Goal: Information Seeking & Learning: Learn about a topic

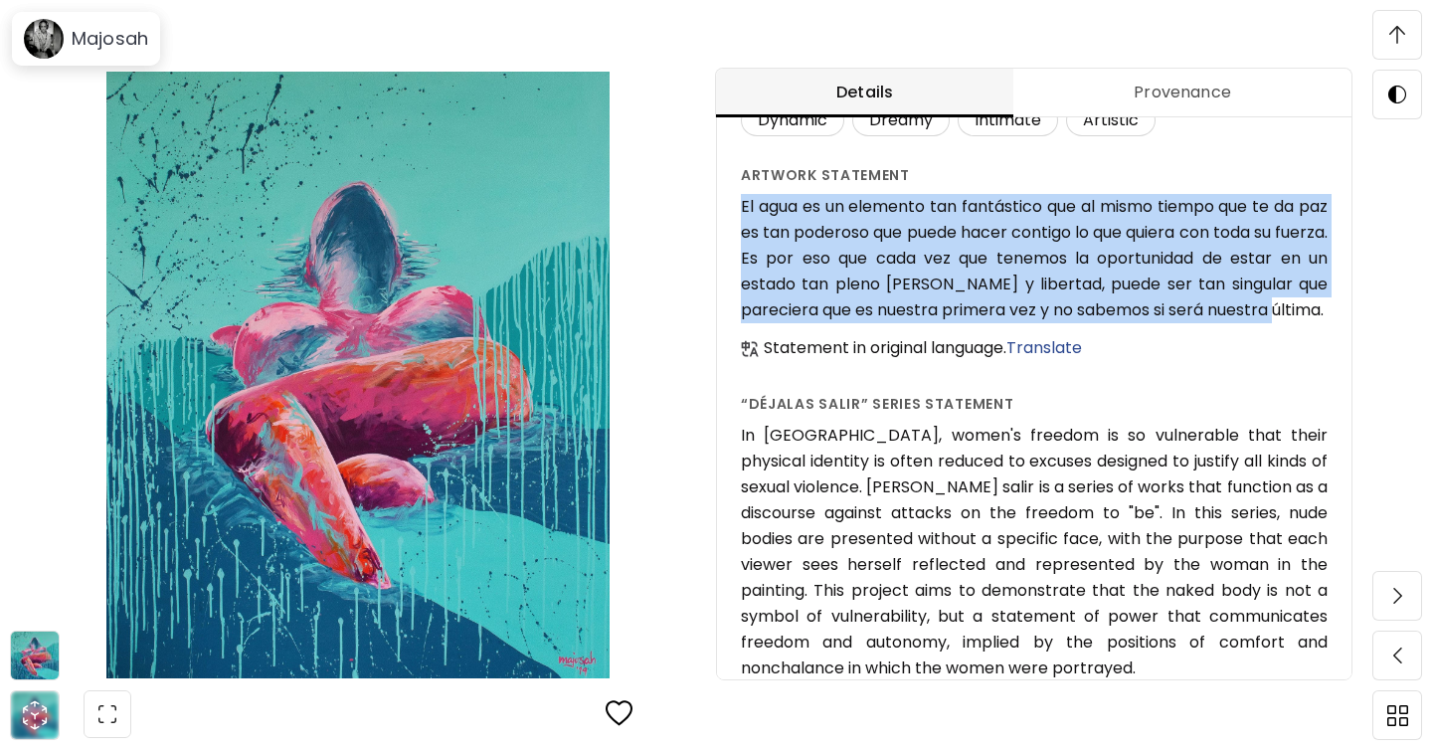
drag, startPoint x: 797, startPoint y: 365, endPoint x: 738, endPoint y: 240, distance: 138.7
click at [738, 240] on div "Mi última primera vez ( 2019 ) from the series Déjalas salir Unavailable Artwor…" at bounding box center [1034, 193] width 634 height 1500
copy h6 "El agua es un elemento tan fantástico que al mismo tiempo que te da paz es tan …"
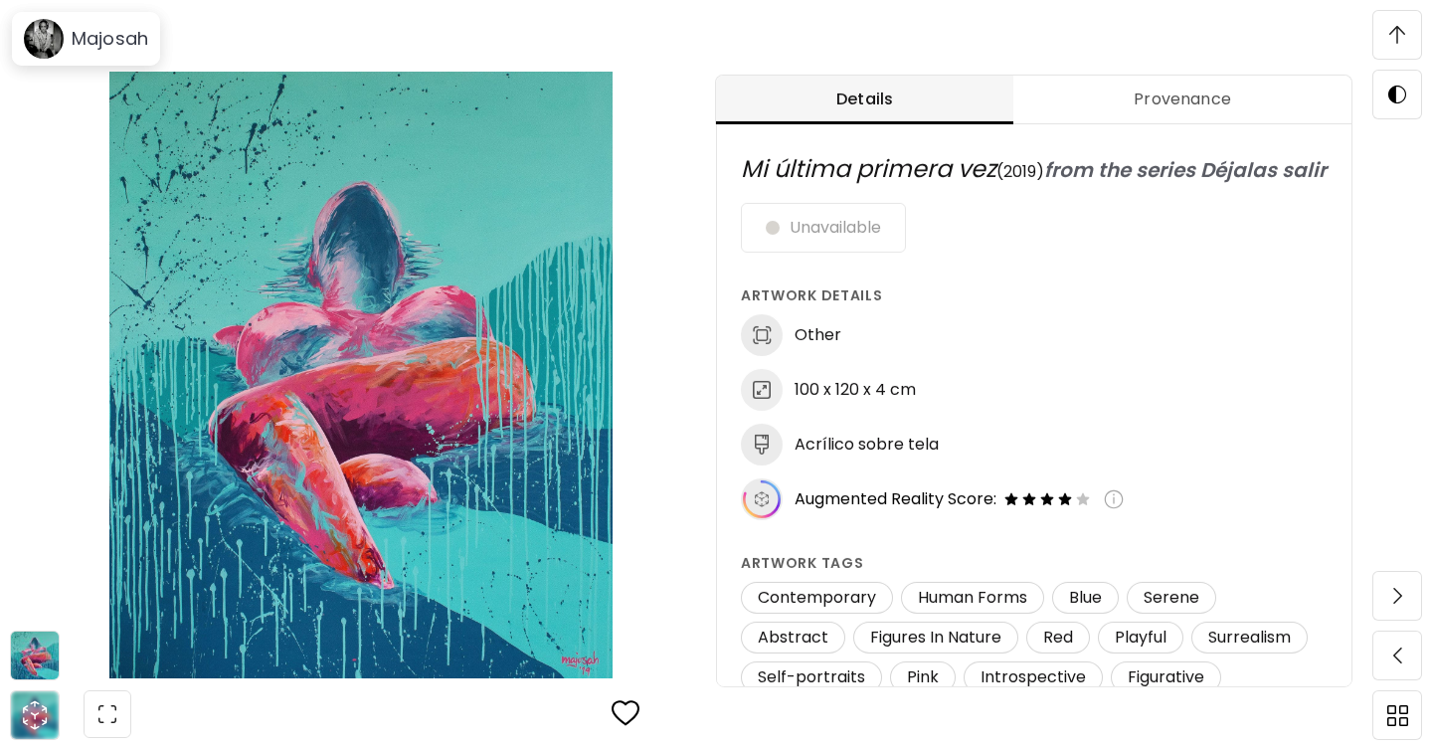
scroll to position [959, 0]
click at [1403, 41] on img at bounding box center [1397, 35] width 16 height 18
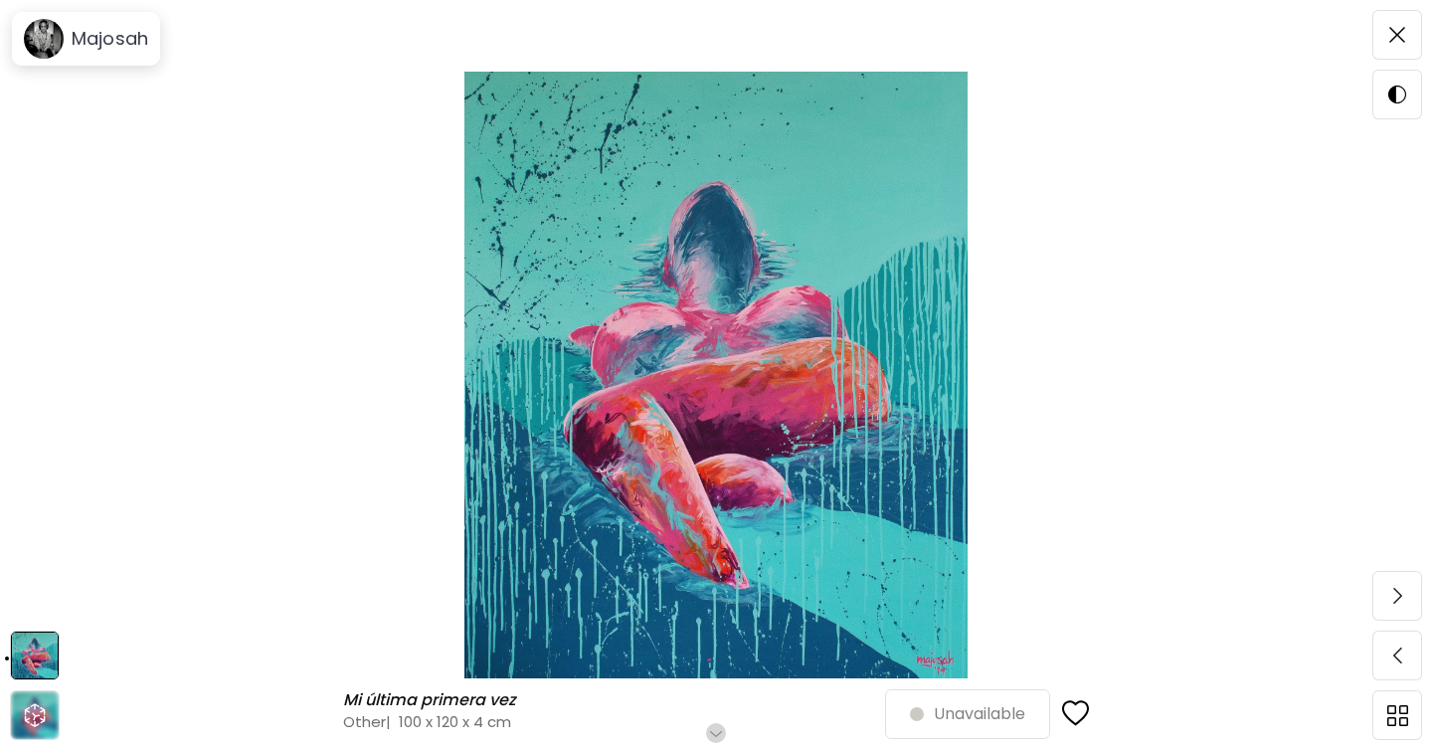
scroll to position [0, 0]
click at [1403, 42] on img at bounding box center [1397, 35] width 16 height 16
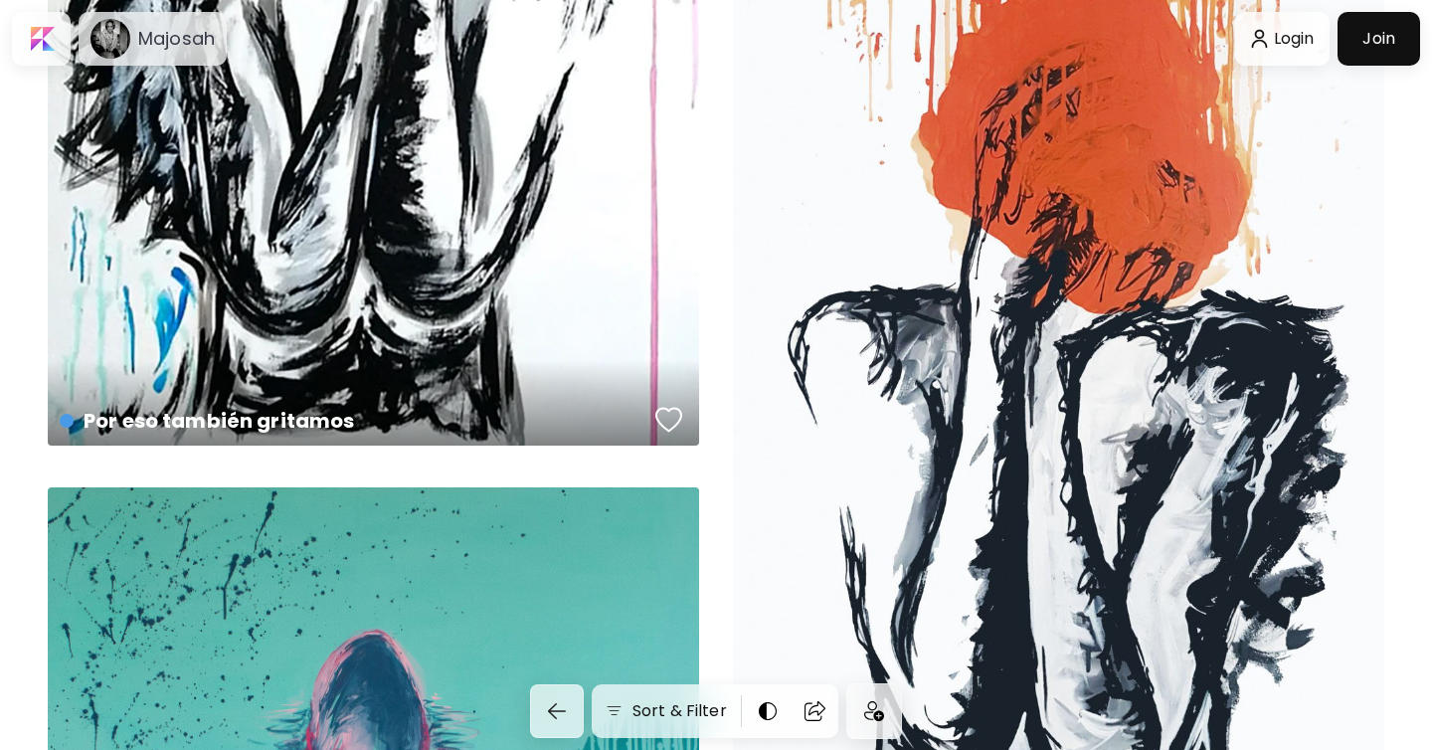
click at [1069, 413] on div "Por eso no gritamos Available | 60 x 80 cm" at bounding box center [1058, 298] width 651 height 1077
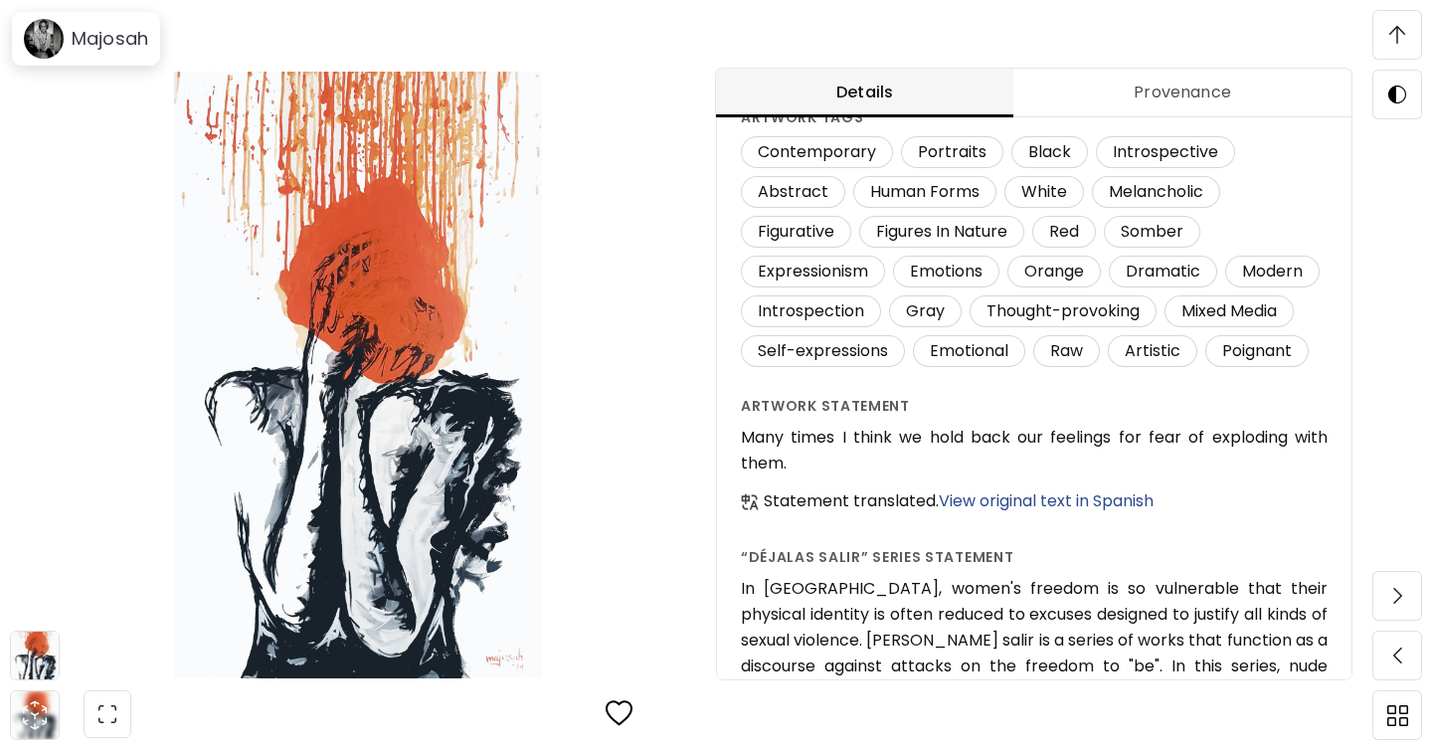
scroll to position [391, 0]
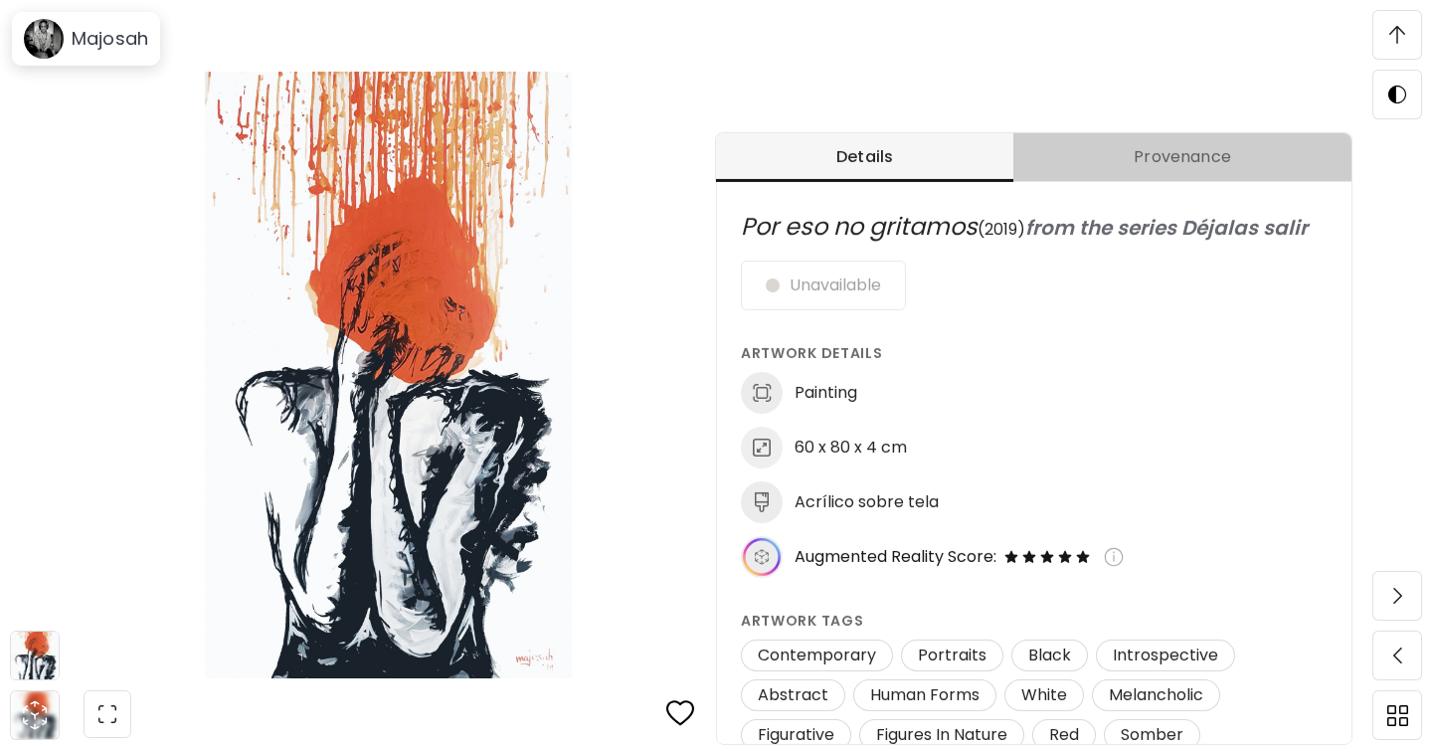
click at [1173, 163] on span "Provenance" at bounding box center [1182, 157] width 314 height 24
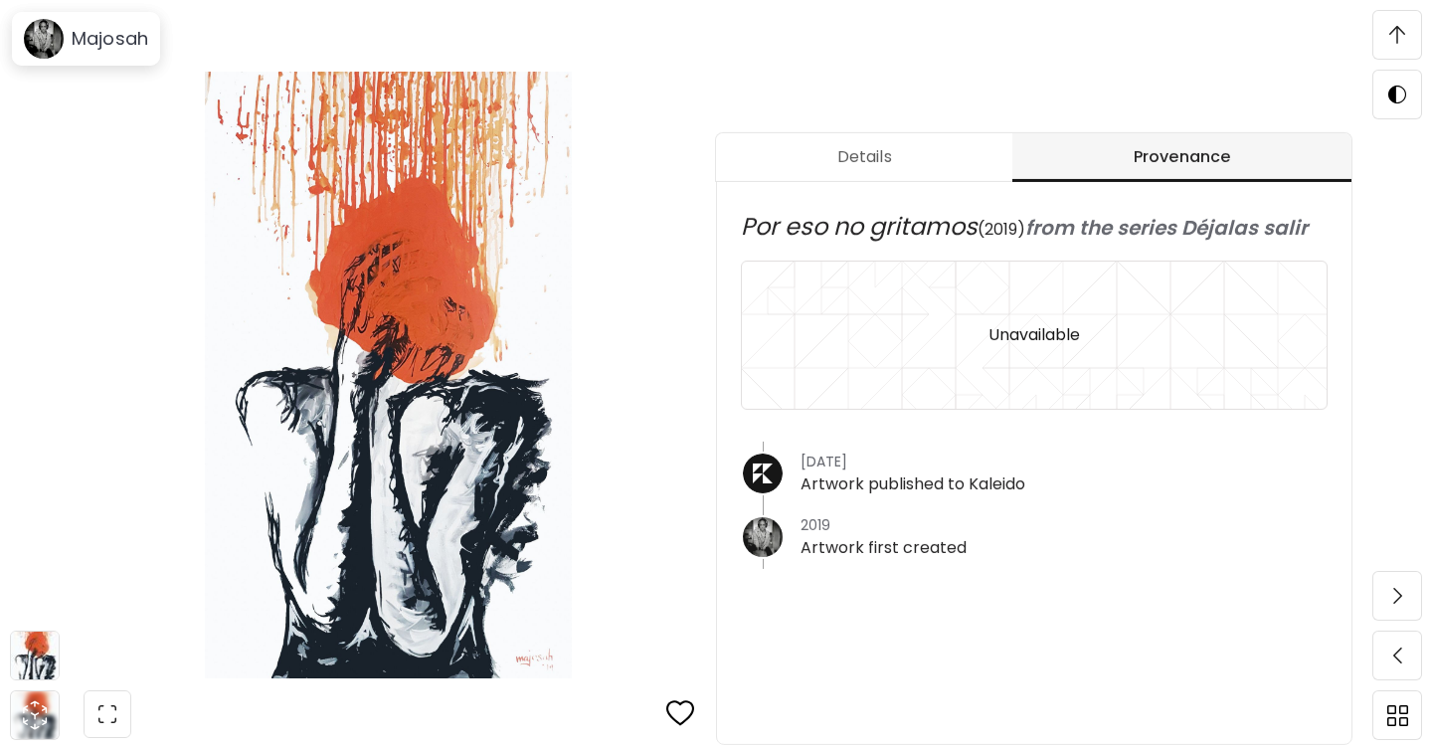
click at [893, 154] on span "Details" at bounding box center [864, 157] width 272 height 24
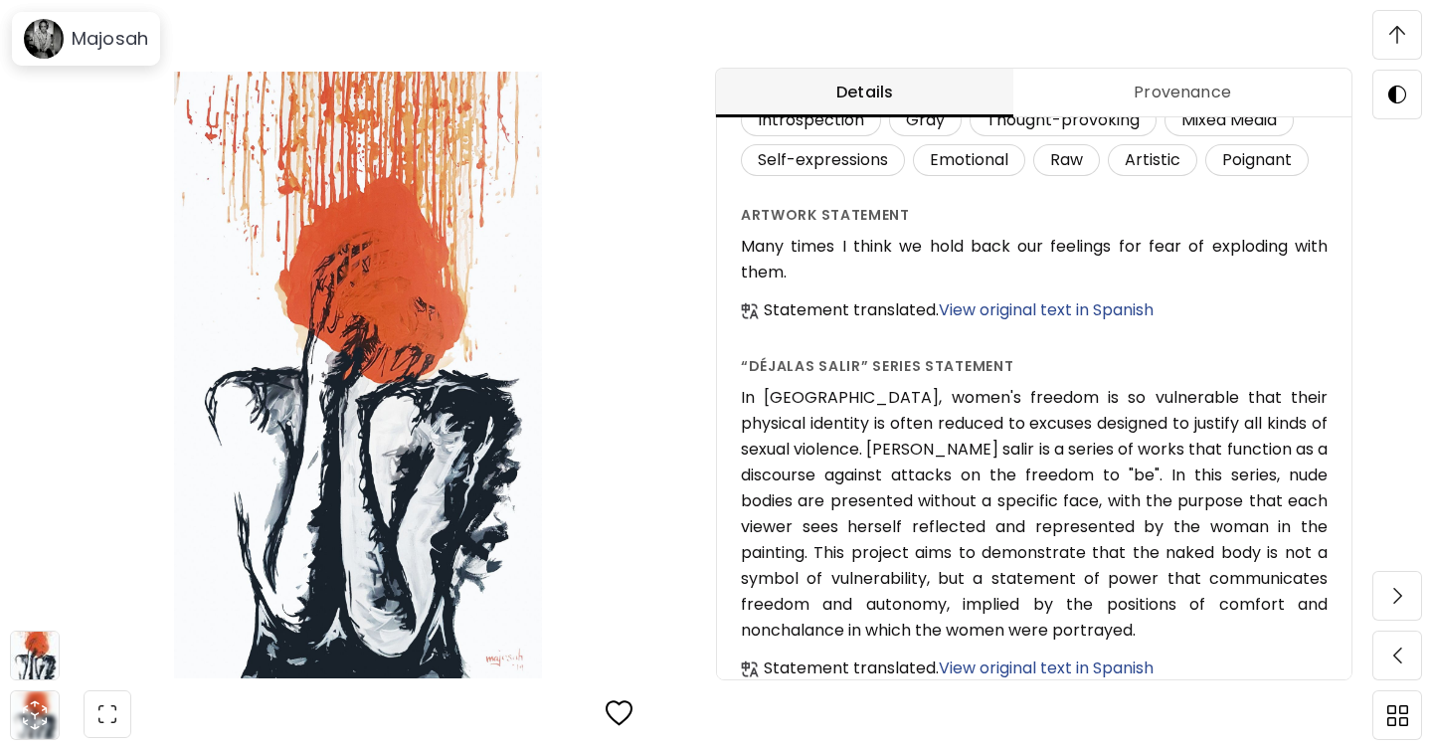
click at [1051, 321] on span "View original text in Spanish" at bounding box center [1045, 309] width 215 height 23
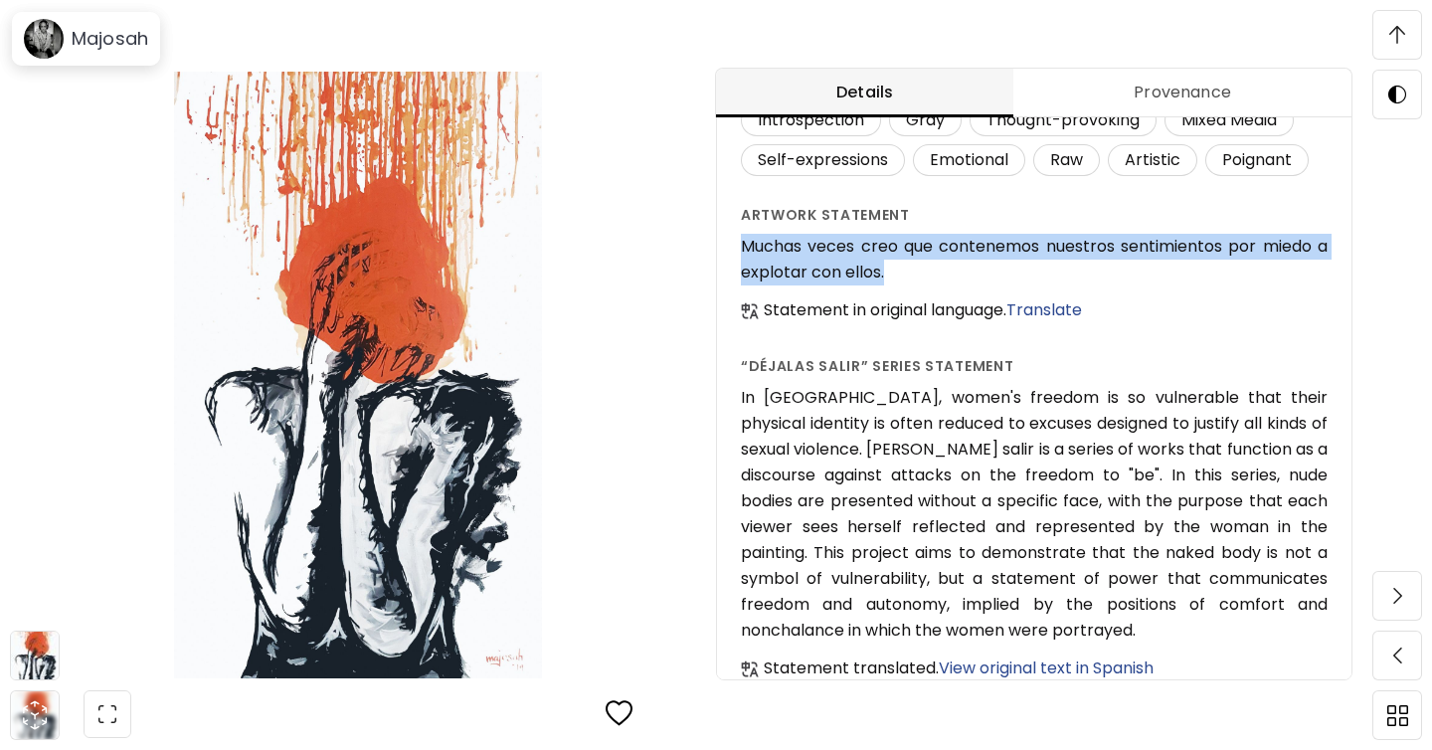
drag, startPoint x: 742, startPoint y: 281, endPoint x: 883, endPoint y: 309, distance: 143.9
click at [883, 285] on h6 "Muchas veces creo que contenemos nuestros sentimientos por miedo a explotar con…" at bounding box center [1034, 260] width 587 height 52
copy h6 "Muchas veces creo que contenemos nuestros sentimientos por miedo a explotar con…"
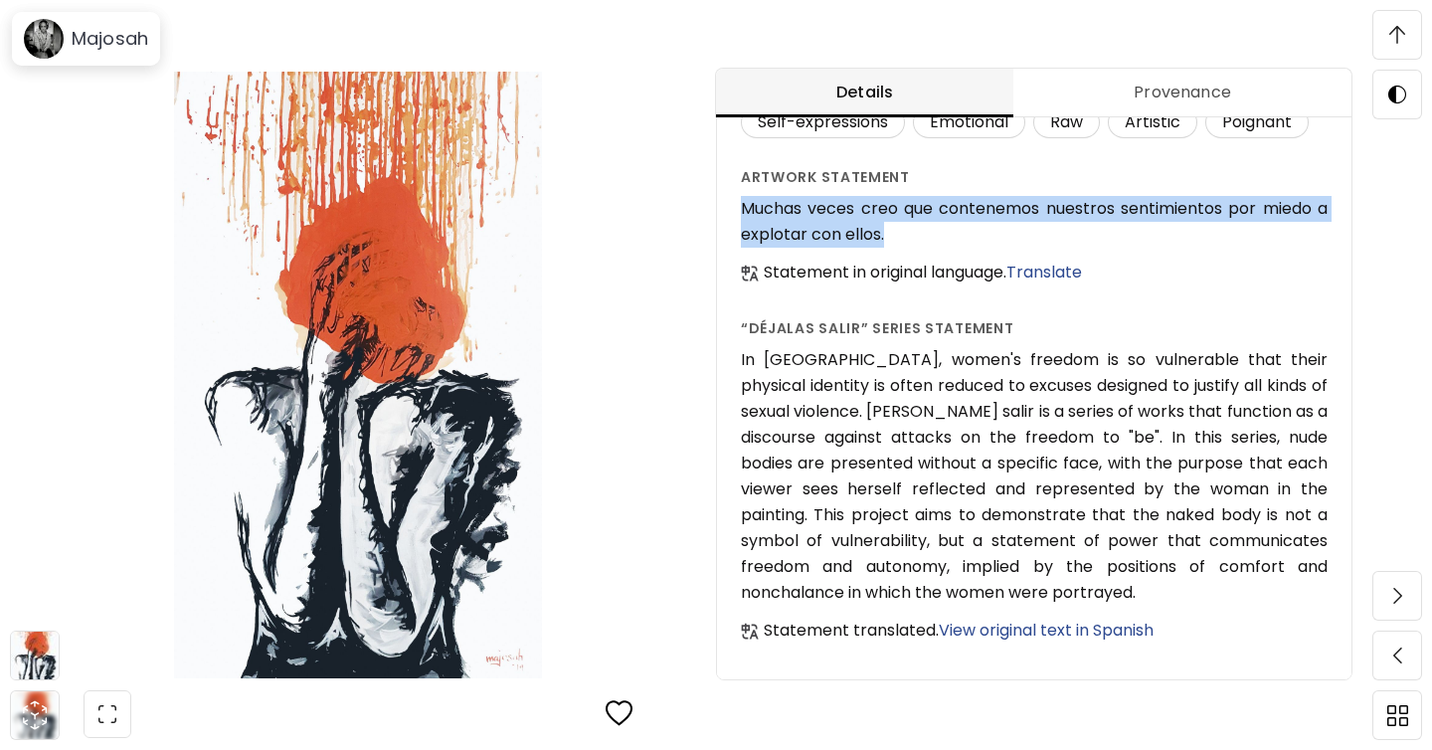
scroll to position [743, 0]
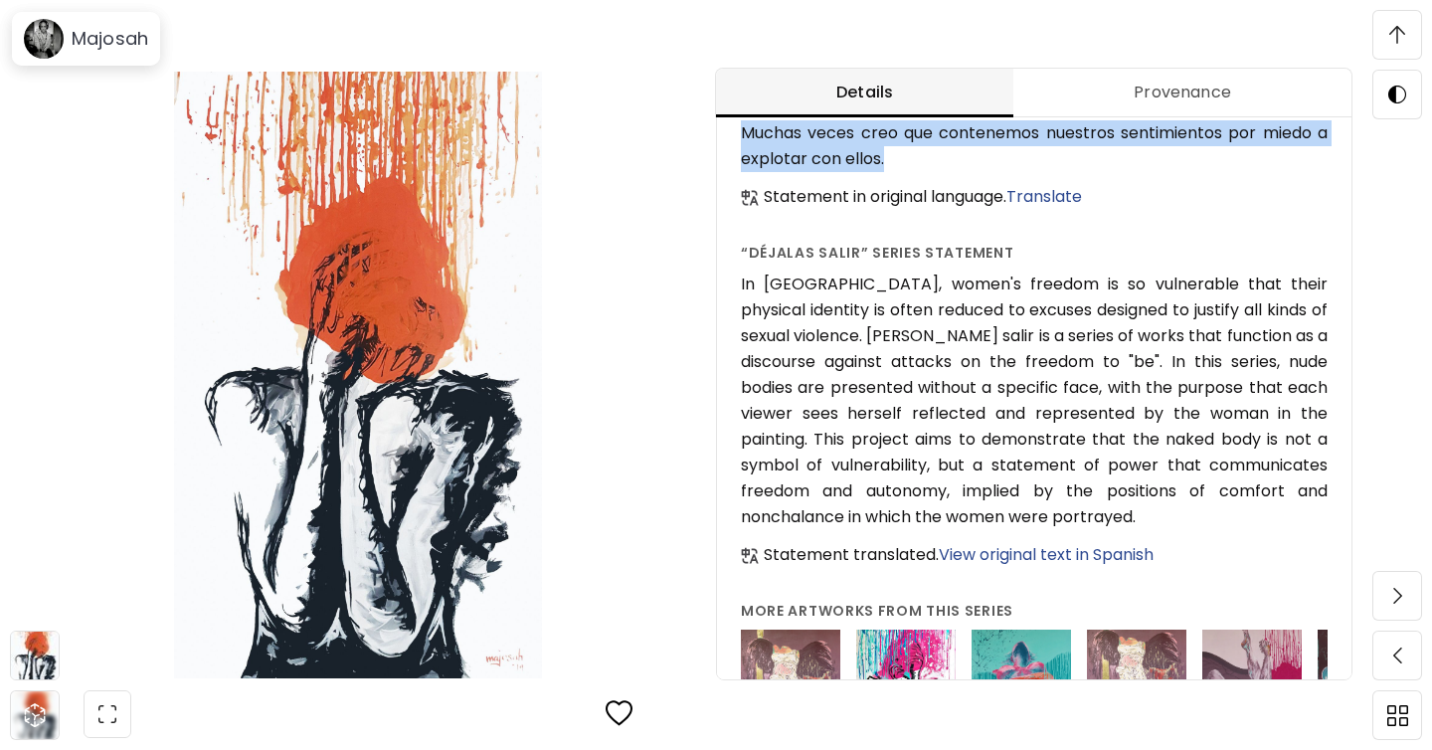
click at [1389, 36] on img at bounding box center [1397, 35] width 16 height 18
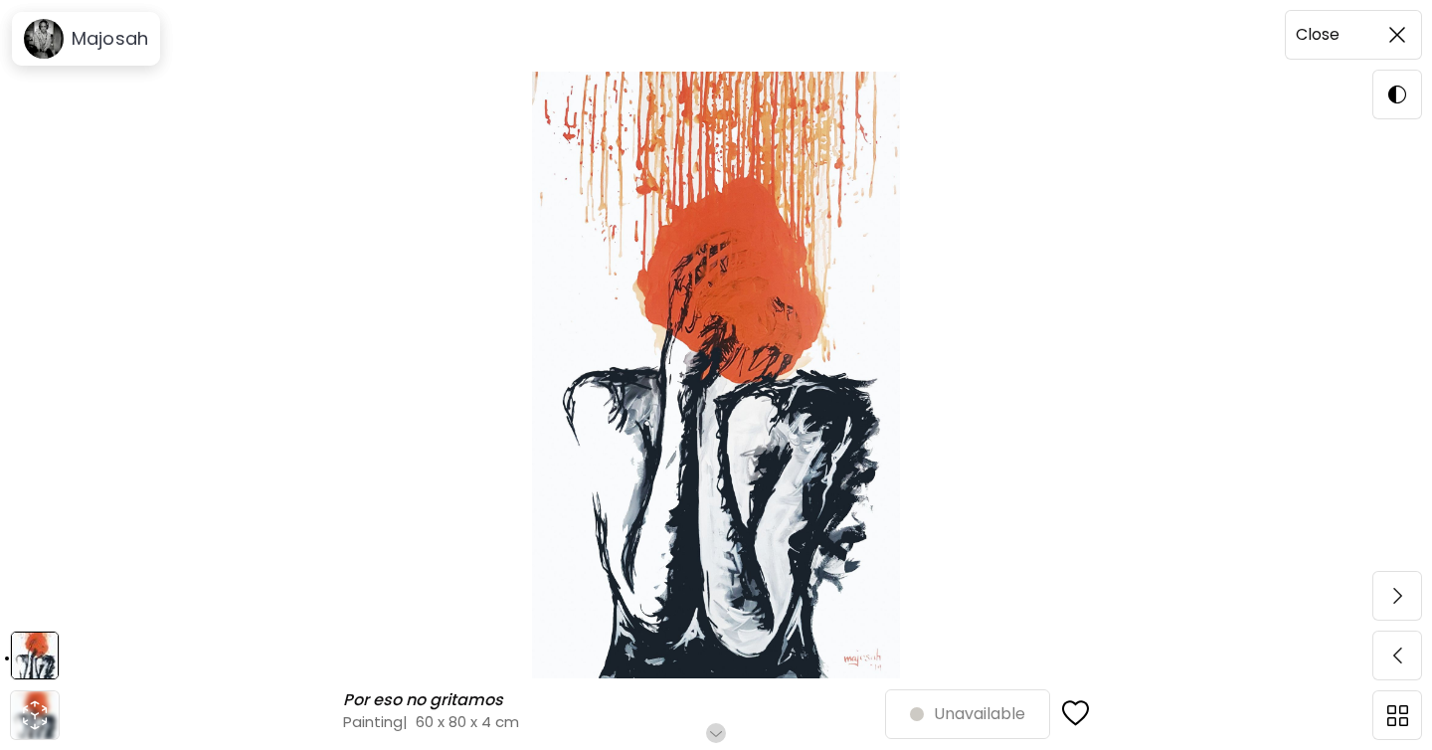
click at [1399, 38] on img at bounding box center [1397, 35] width 16 height 16
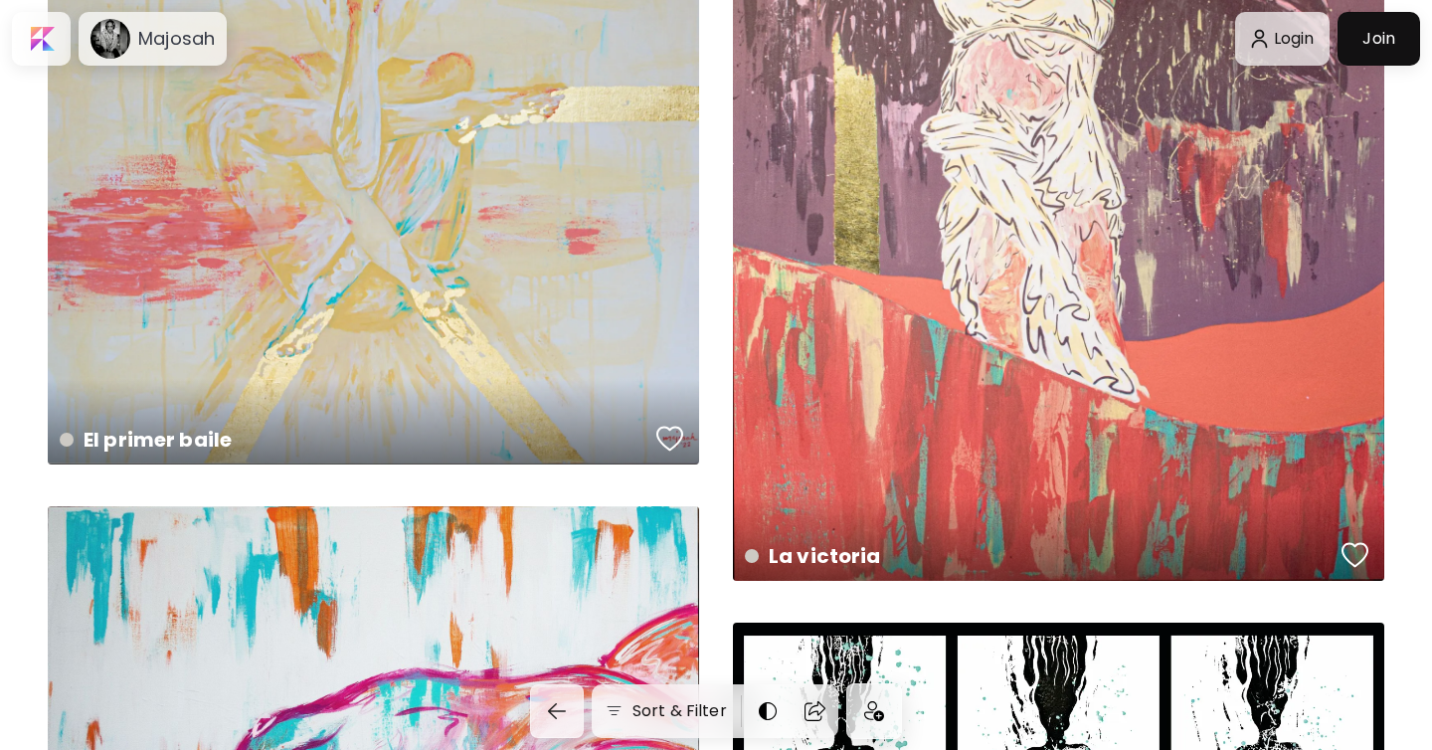
scroll to position [173, 0]
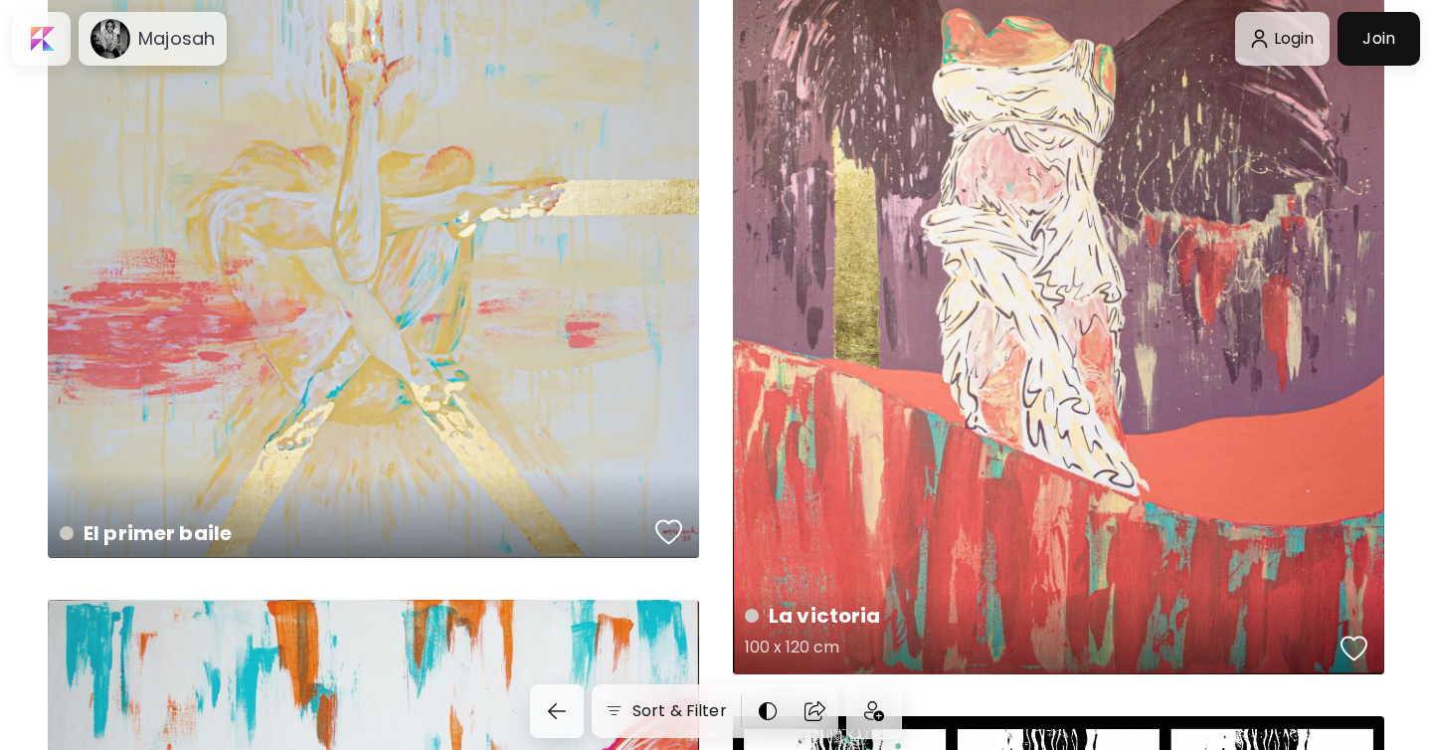
click at [1074, 417] on div "La victoria 100 x 120 cm" at bounding box center [1058, 289] width 651 height 769
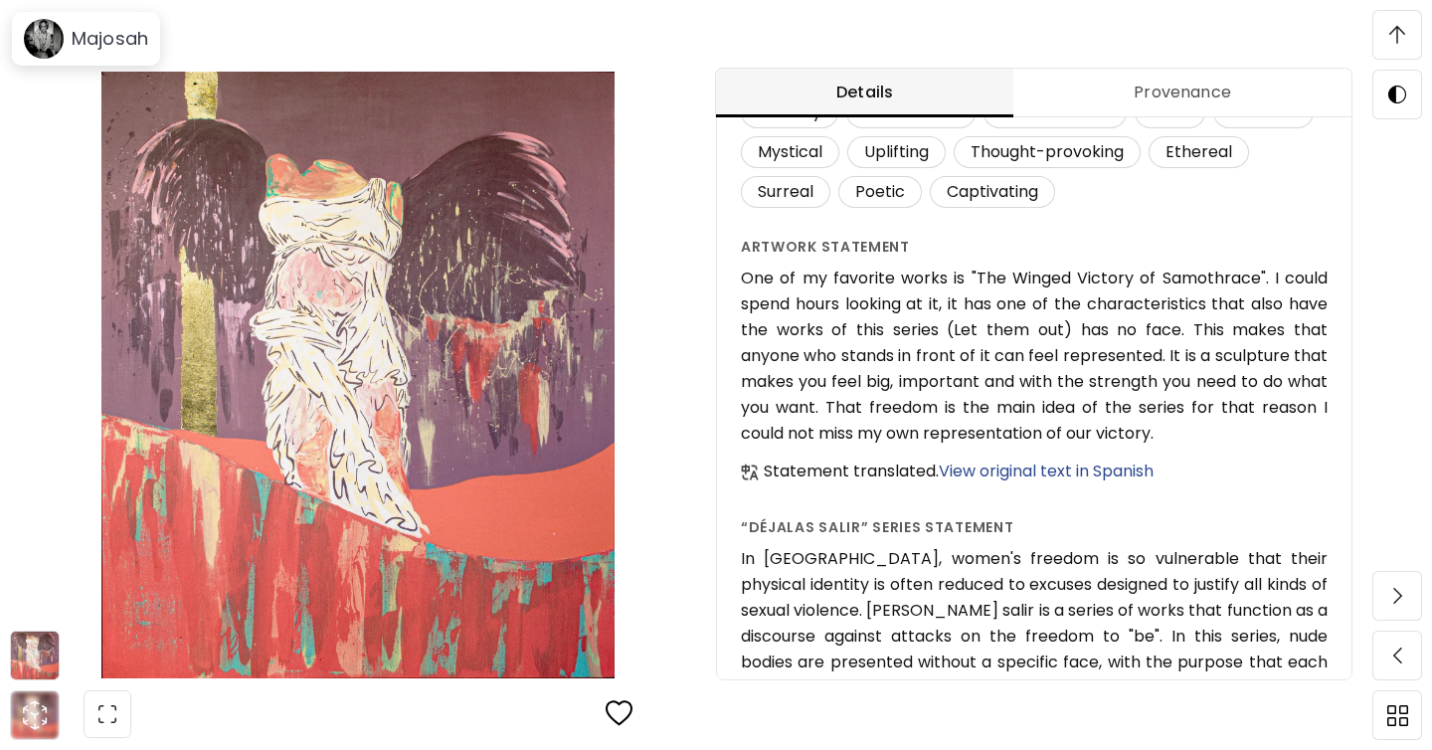
scroll to position [742, 0]
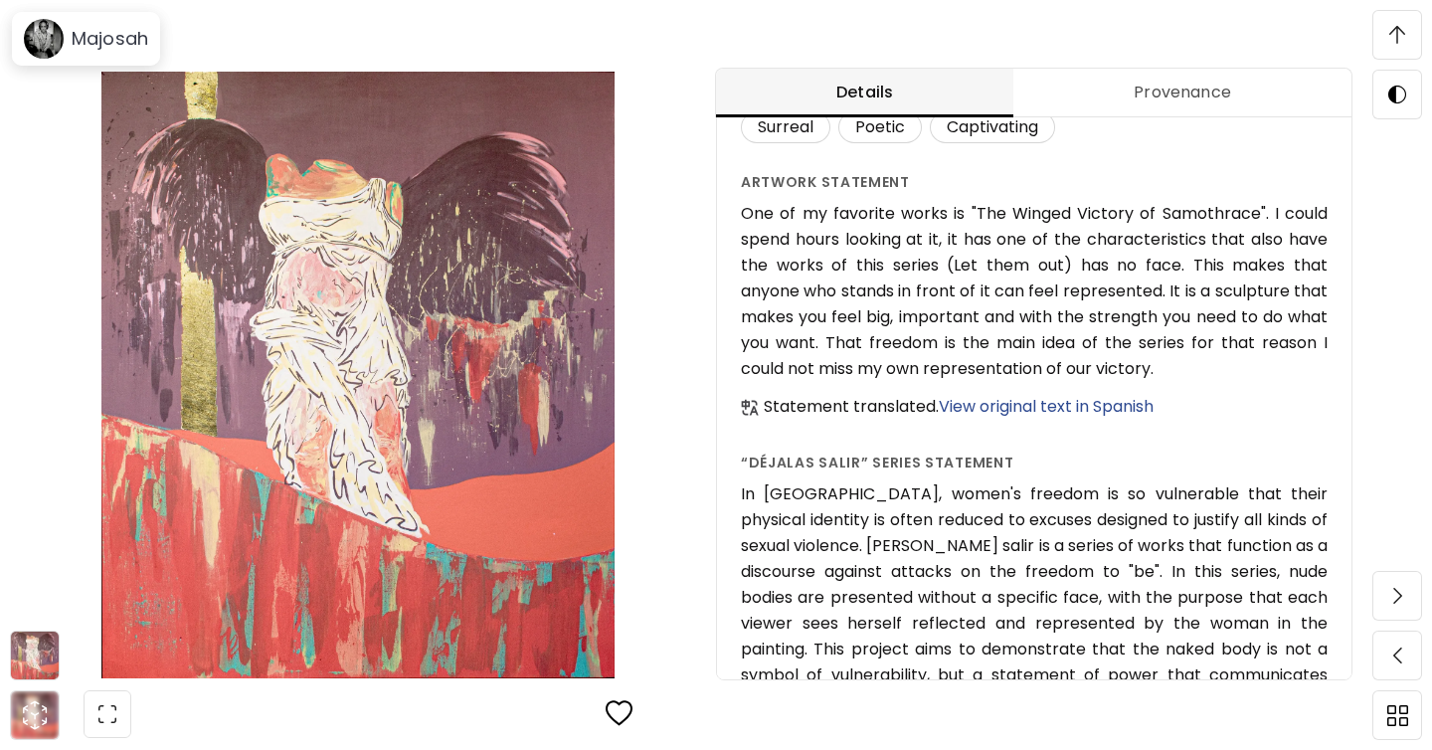
click at [1020, 403] on span "View original text in Spanish" at bounding box center [1045, 406] width 215 height 23
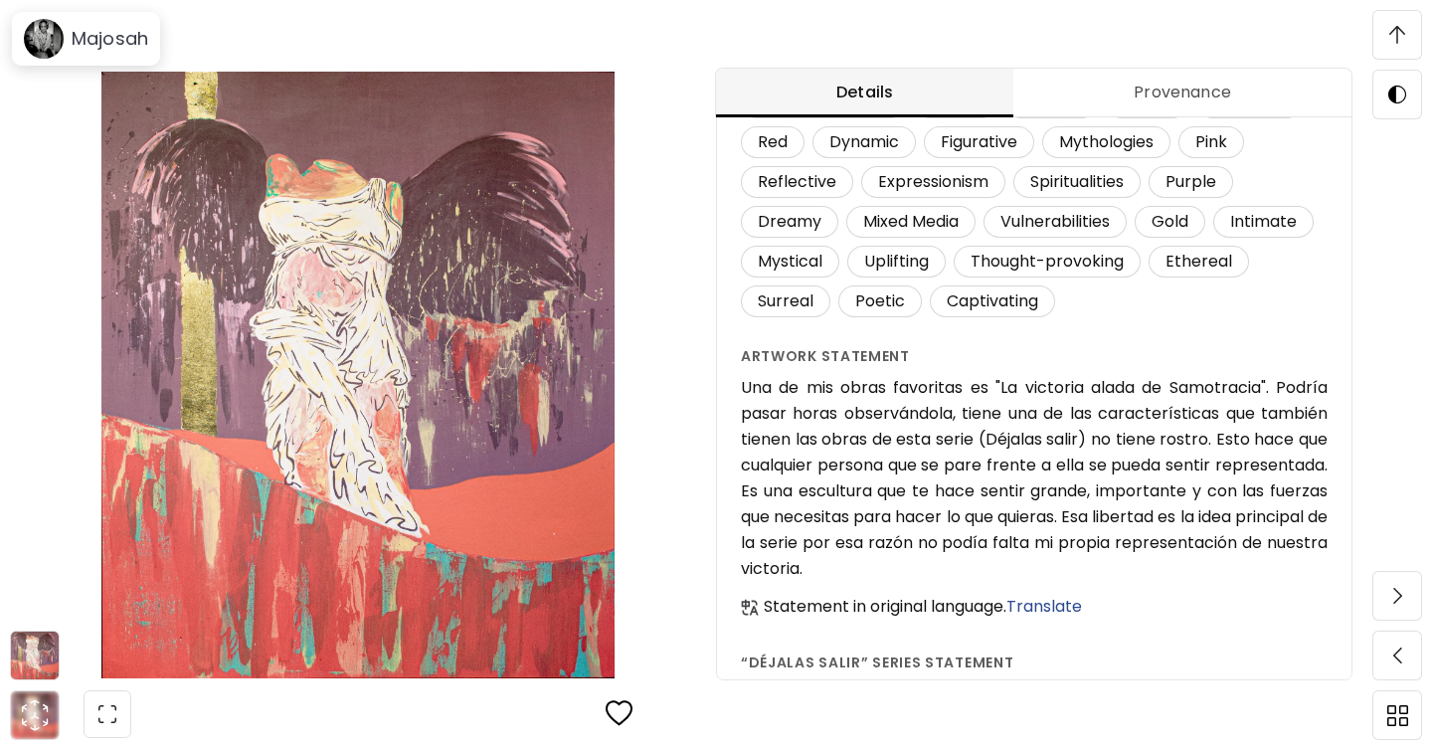
scroll to position [1398, 0]
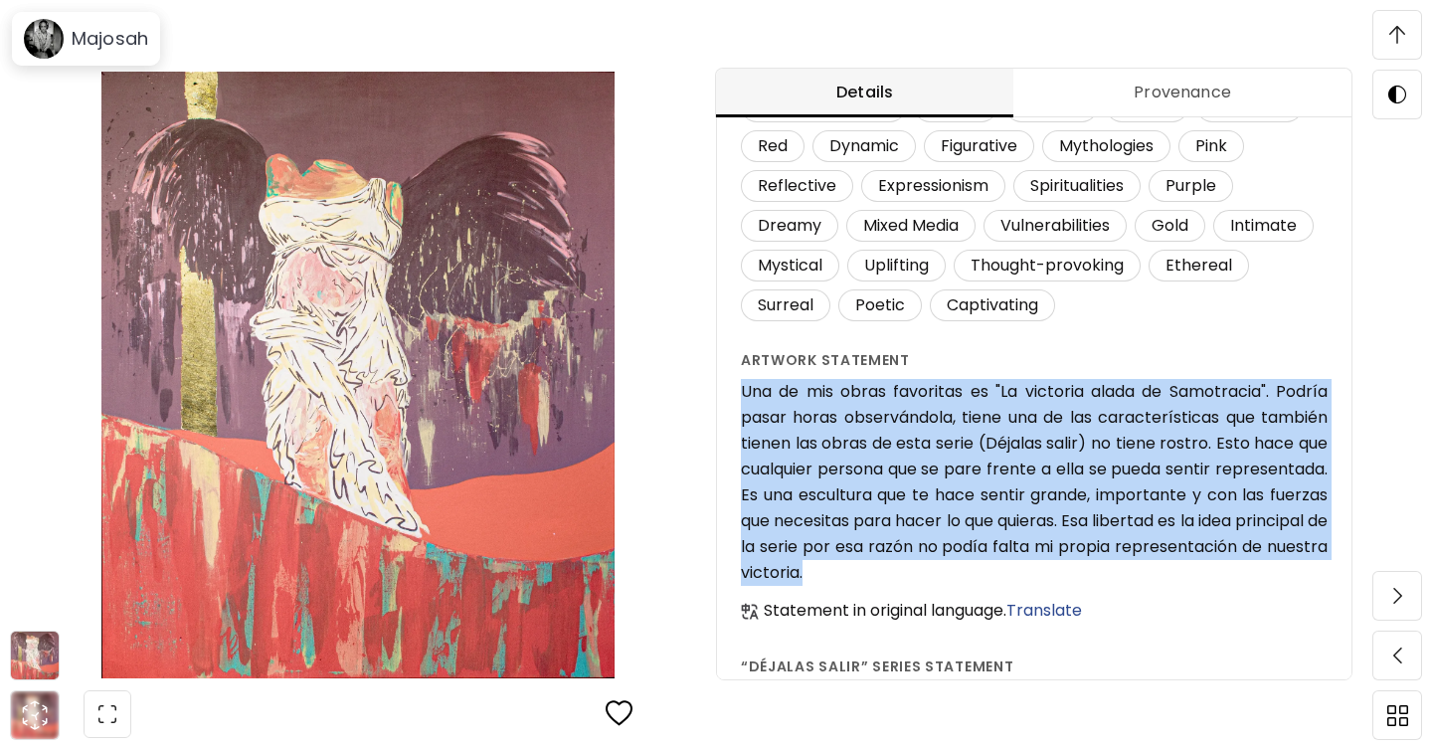
drag, startPoint x: 741, startPoint y: 388, endPoint x: 1022, endPoint y: 565, distance: 332.4
click at [1022, 565] on h6 "Una de mis obras favoritas es "La victoria alada de Samotracia". Podría pasar h…" at bounding box center [1034, 482] width 587 height 207
copy h6 "Una de mis obras favoritas es "La victoria alada de Samotracia". Podría pasar h…"
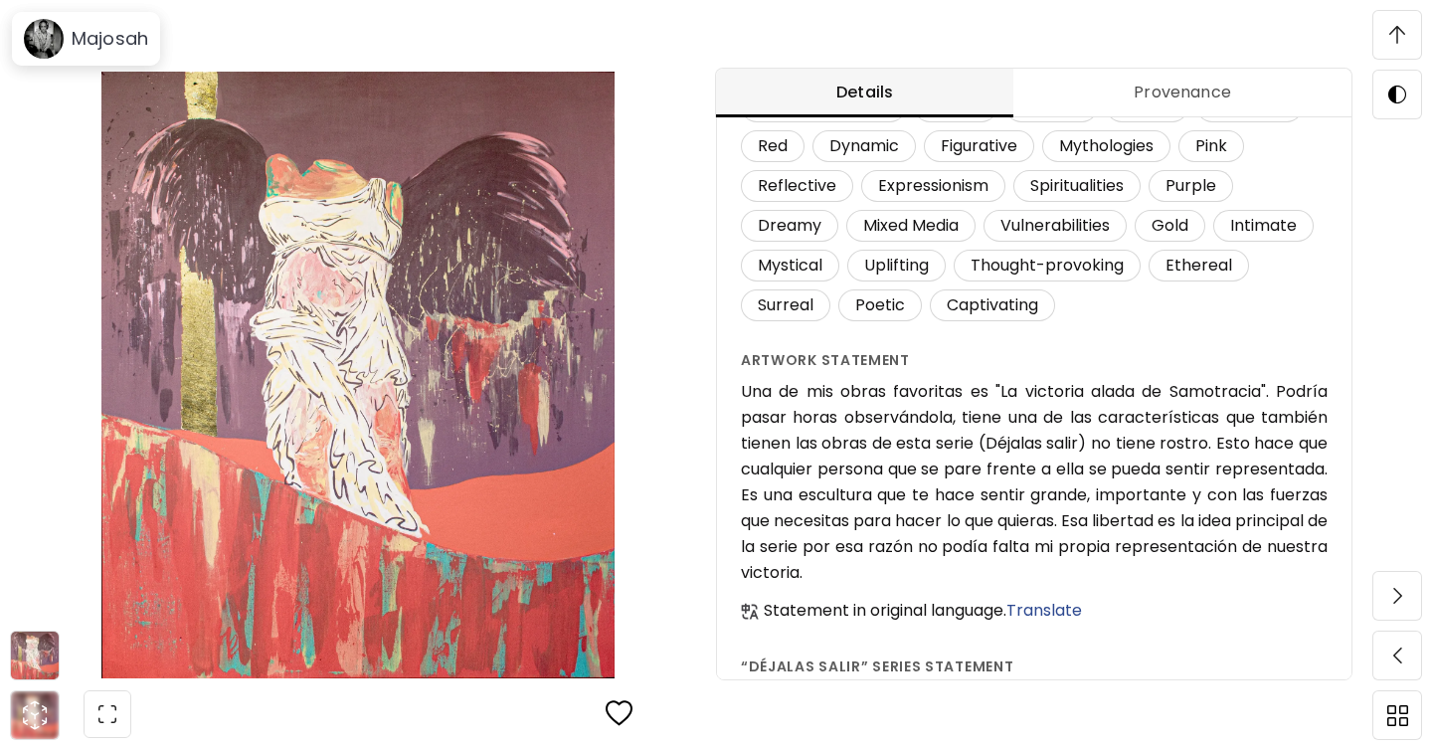
click at [1236, 37] on div "Details Provenance La victoria ( 2020 ) from the series Déjalas salir Unavailab…" at bounding box center [1074, 375] width 716 height 750
click at [1392, 38] on img at bounding box center [1397, 35] width 16 height 18
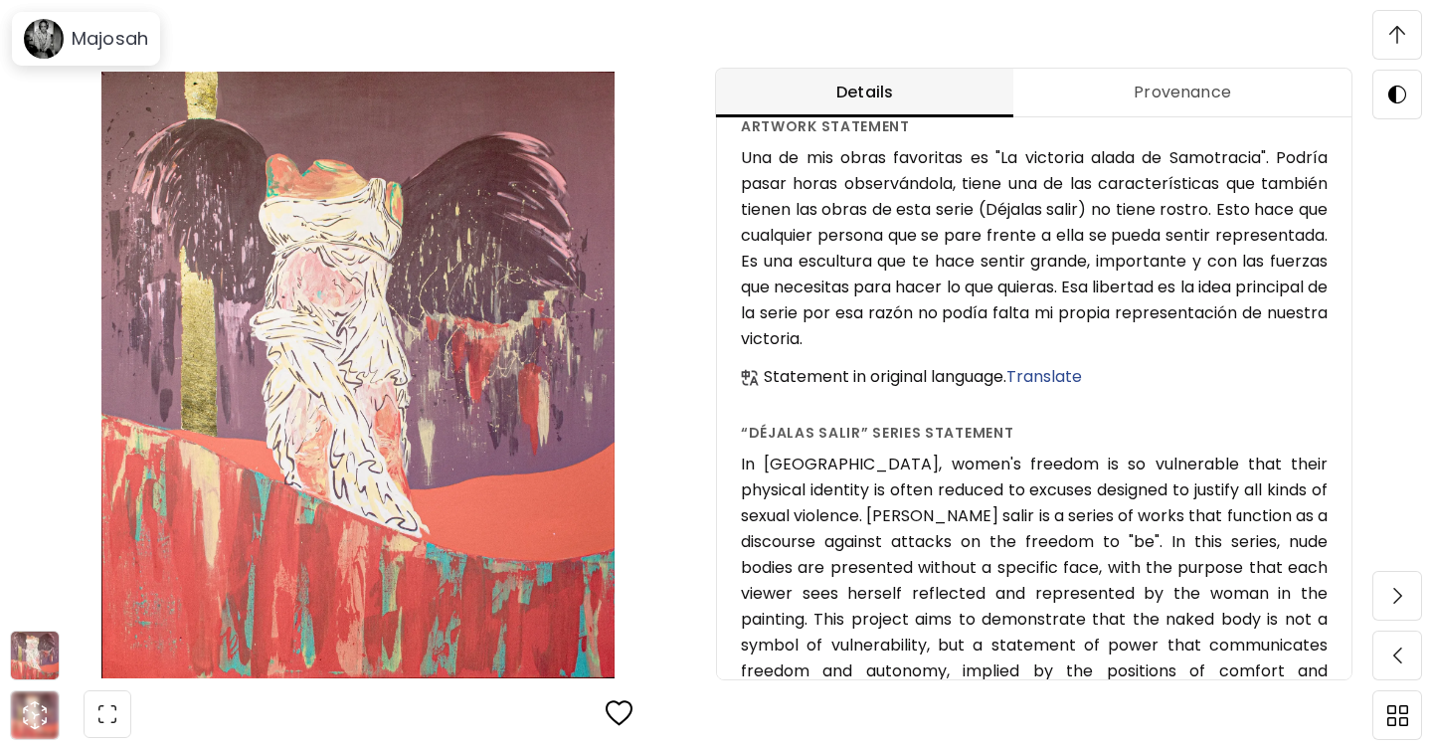
scroll to position [1590, 0]
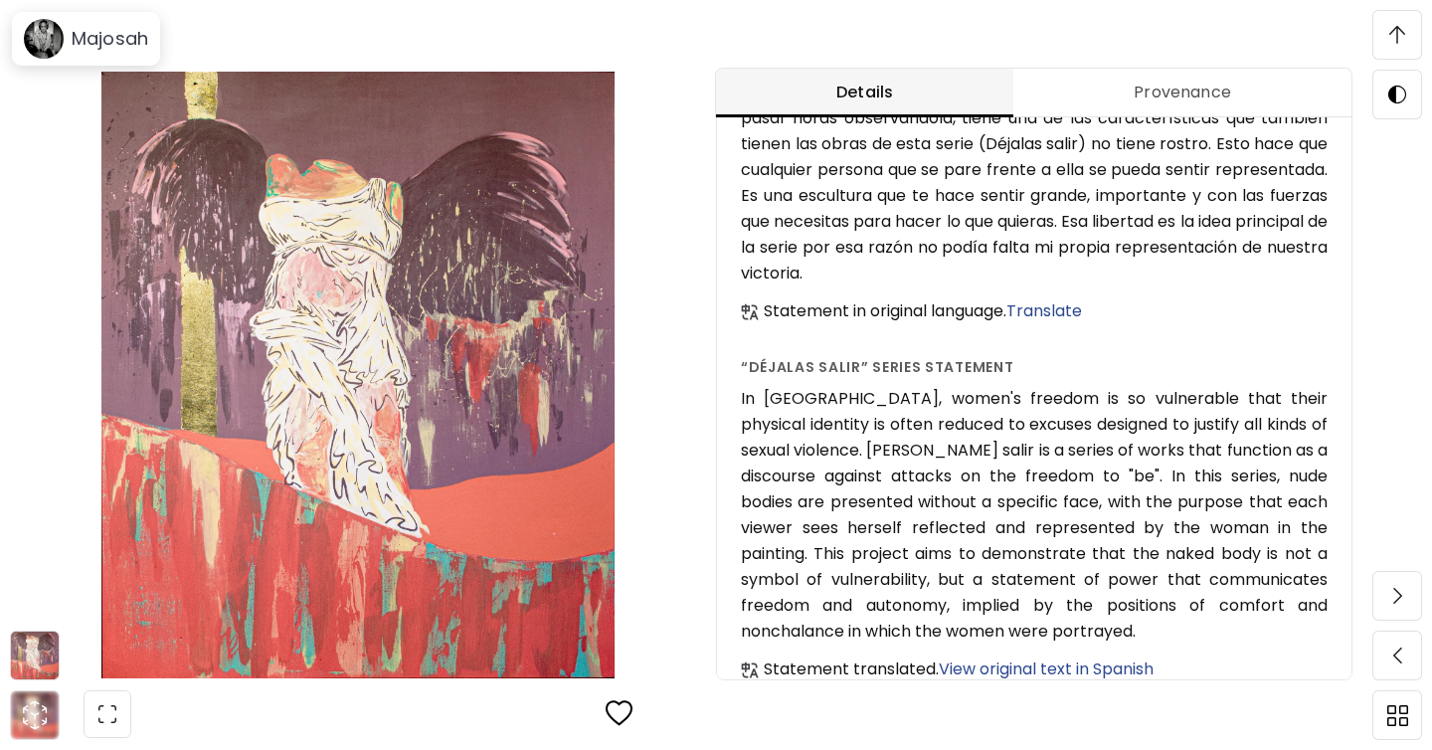
click at [1405, 33] on span at bounding box center [1397, 35] width 42 height 42
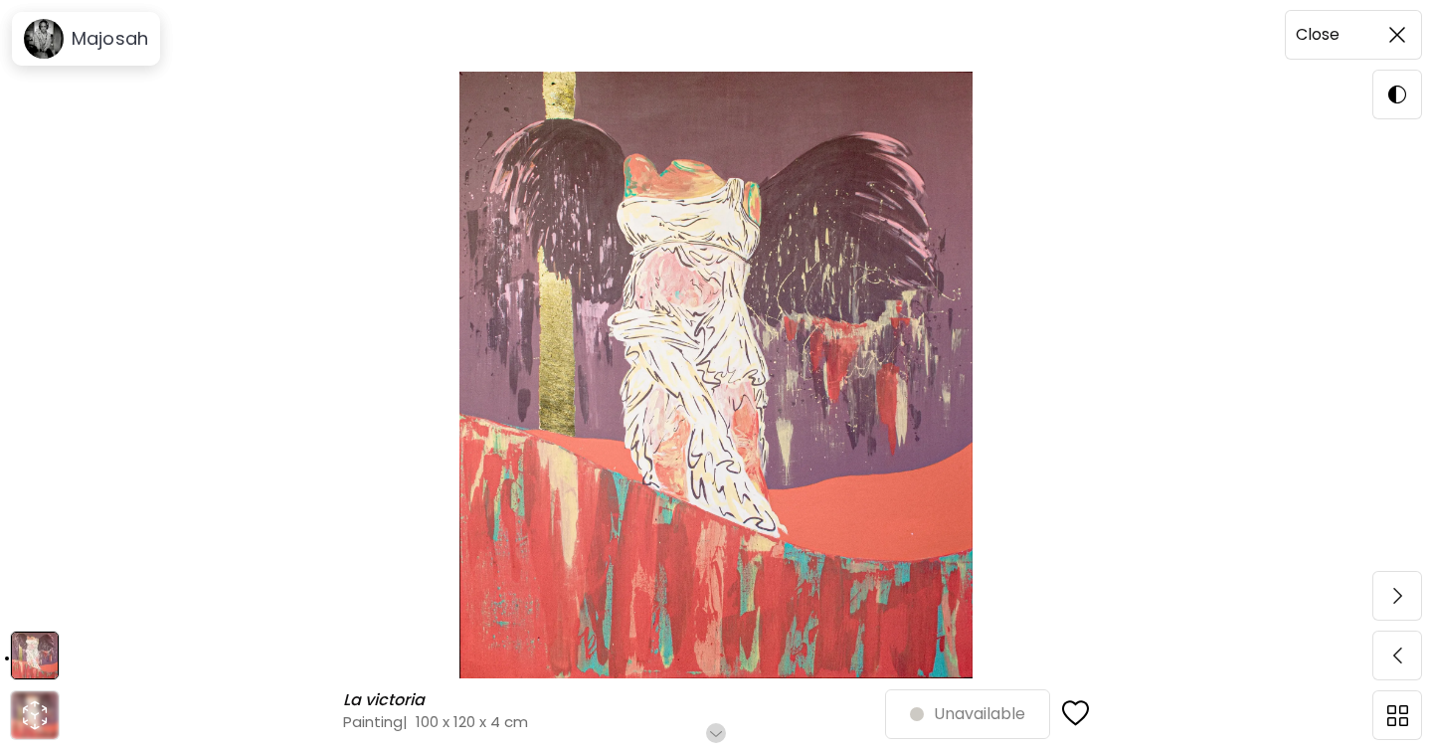
scroll to position [0, 0]
click at [1413, 29] on span at bounding box center [1397, 35] width 42 height 42
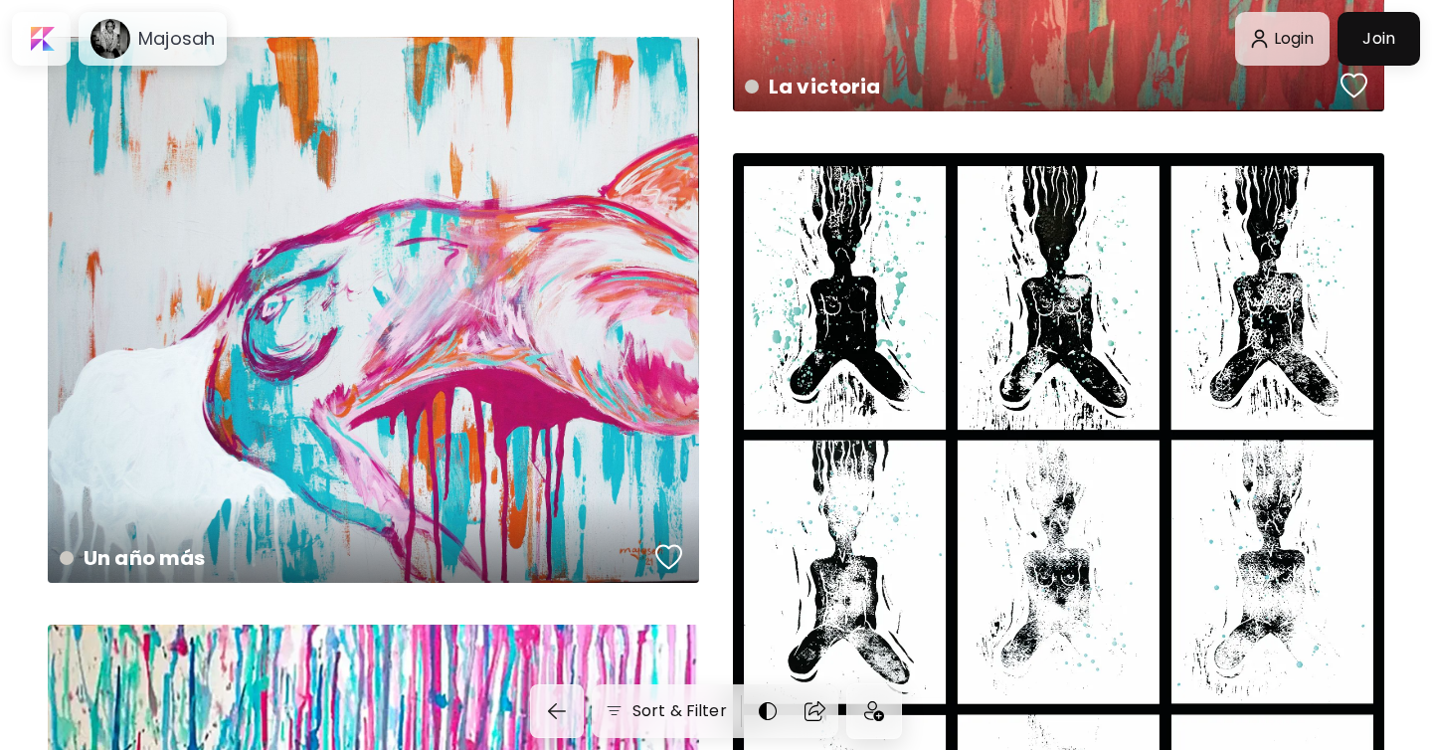
scroll to position [777, 0]
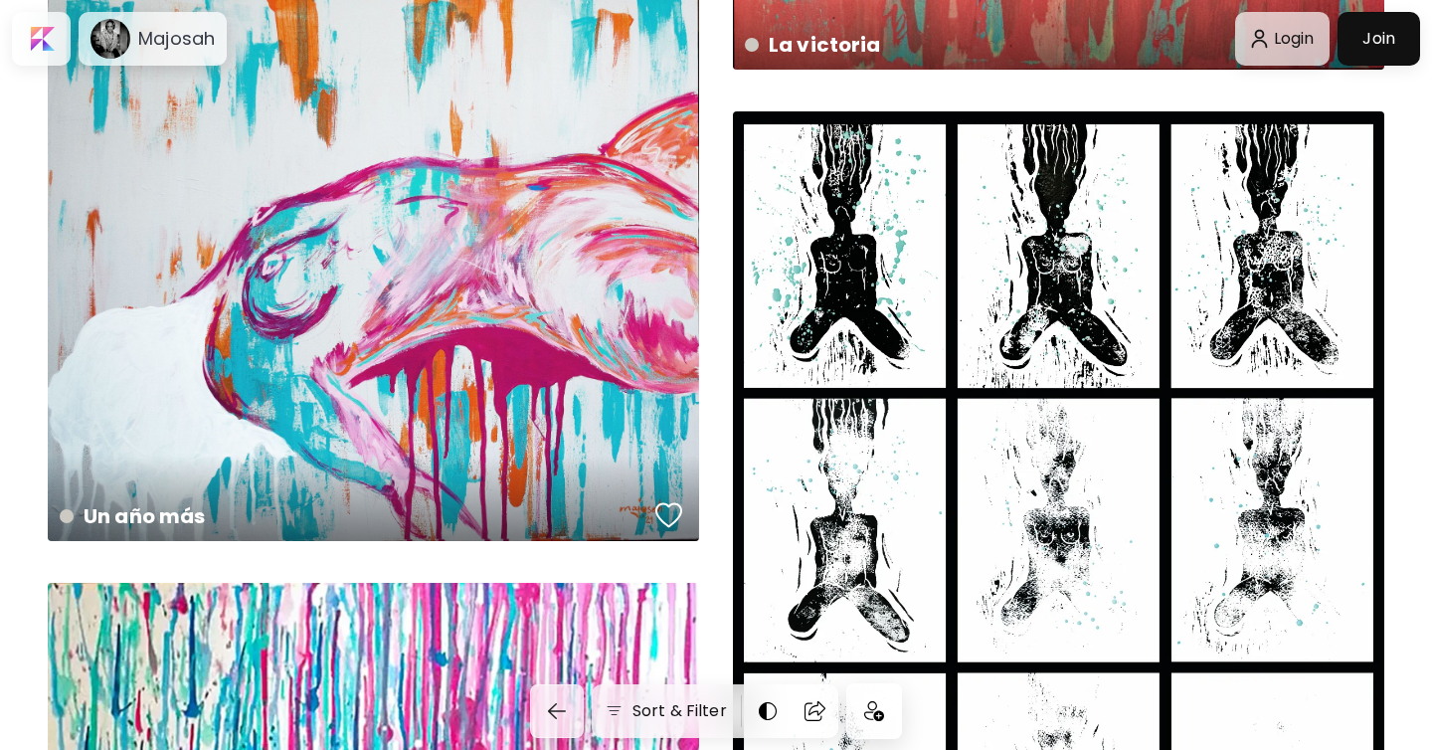
click at [1080, 297] on div "Nuestra libertad 20 x 25 cm" at bounding box center [1058, 529] width 651 height 837
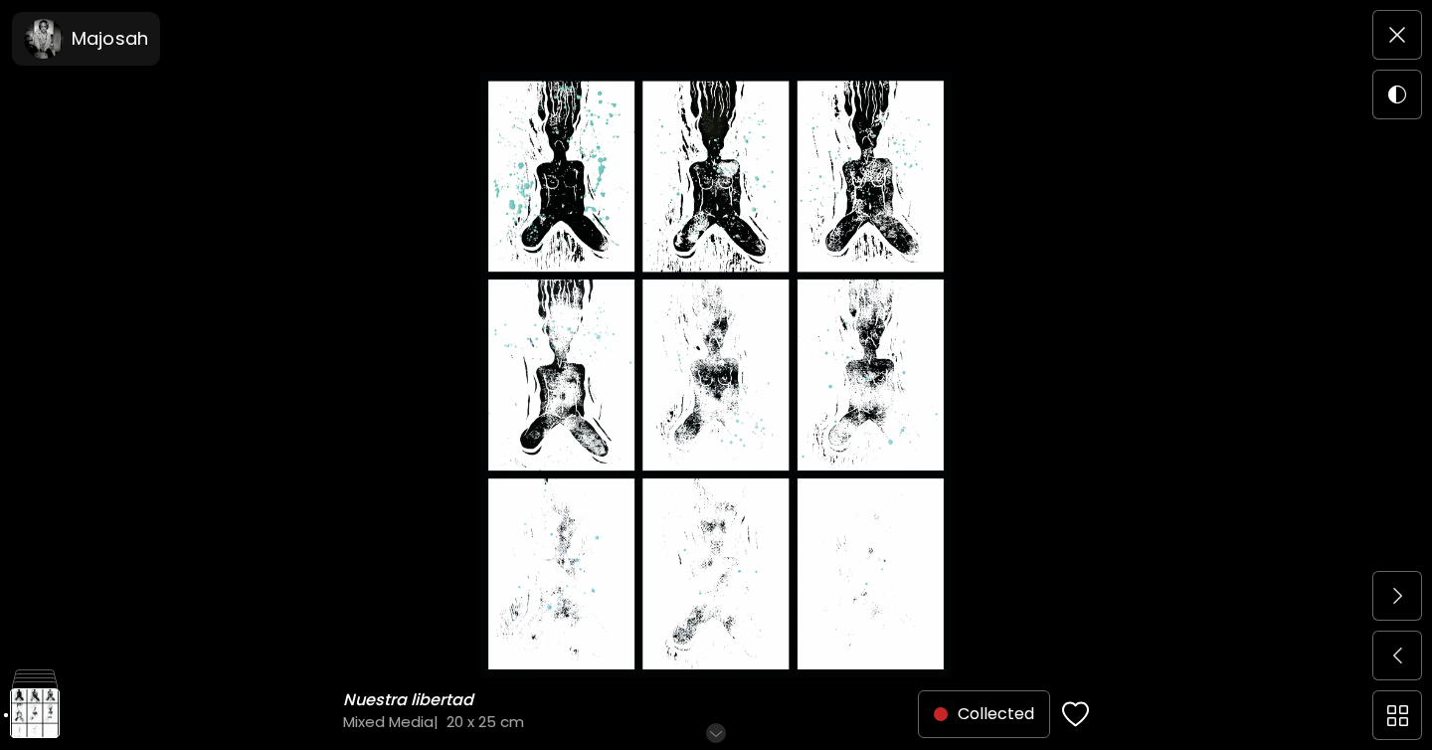
click at [1073, 470] on img at bounding box center [716, 375] width 1264 height 606
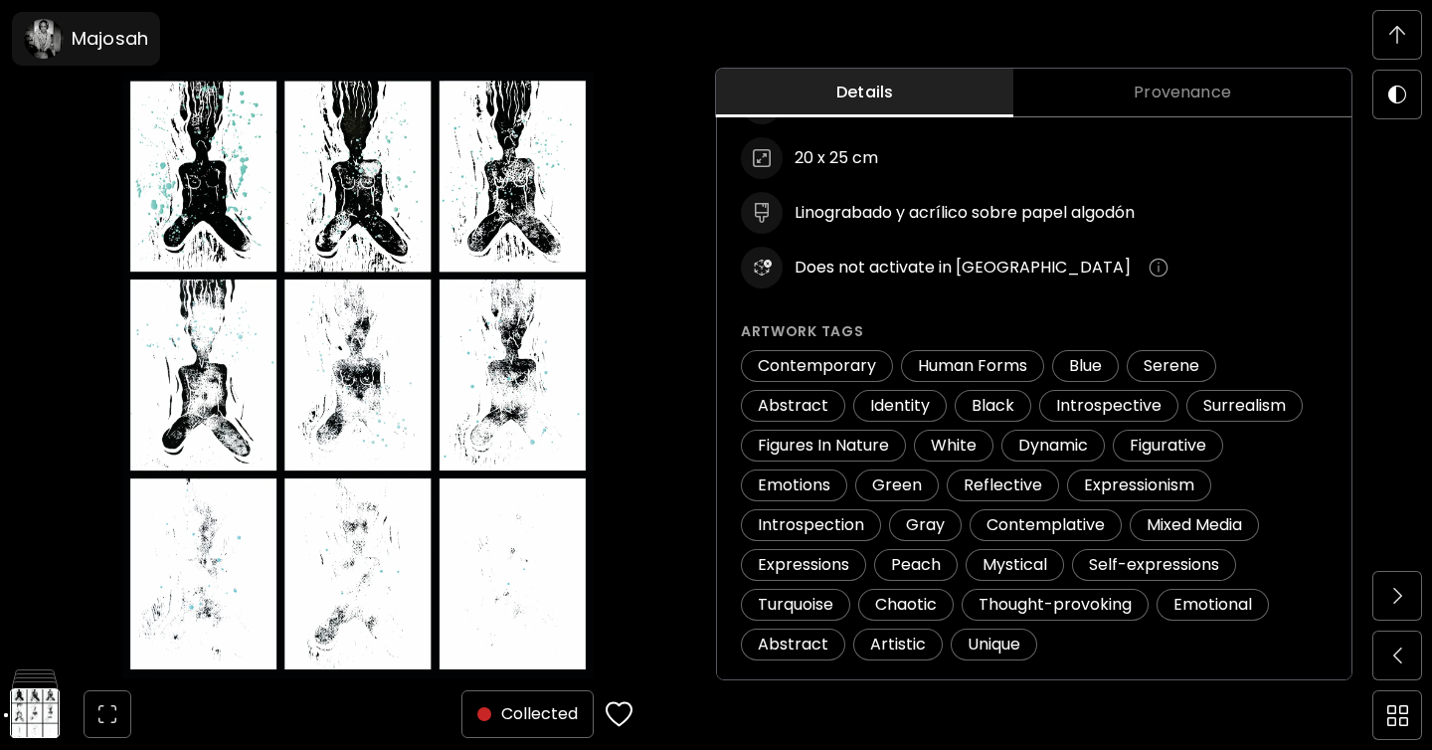
scroll to position [239, 0]
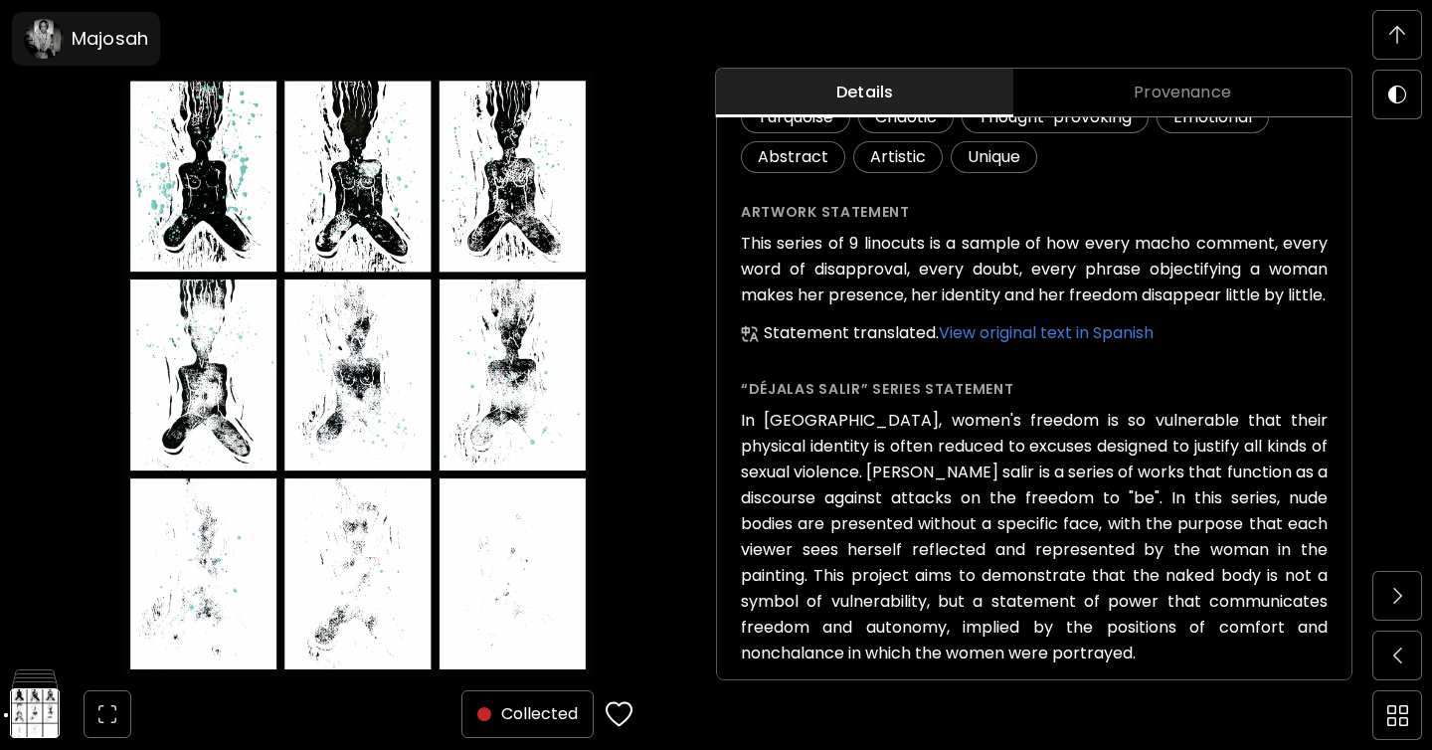
click at [1031, 332] on span "View original text in Spanish" at bounding box center [1045, 332] width 215 height 23
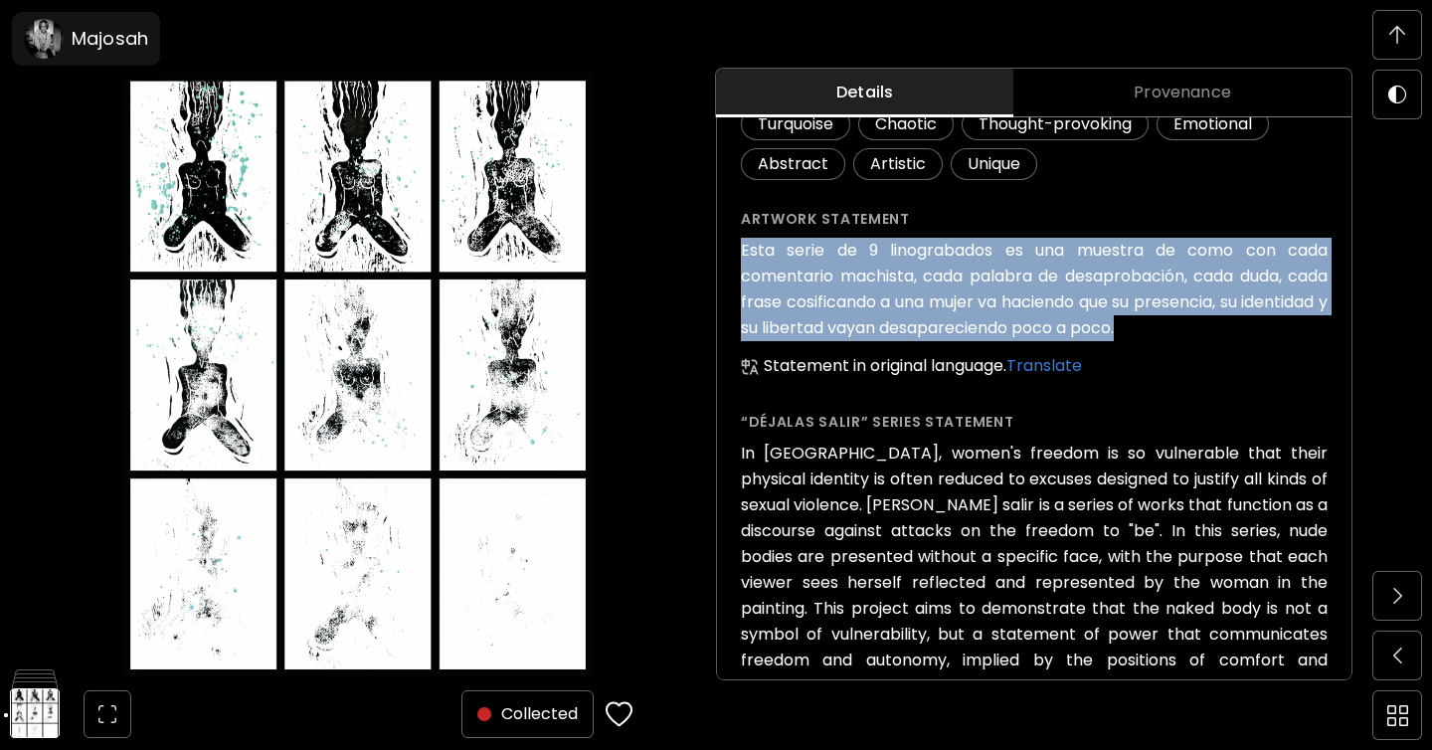
drag, startPoint x: 743, startPoint y: 246, endPoint x: 1281, endPoint y: 320, distance: 543.9
click at [1281, 320] on h6 "Esta serie de 9 linograbados es una muestra de como con cada comentario machist…" at bounding box center [1034, 289] width 587 height 103
copy h6 "Esta serie de 9 linograbados es una muestra de como con cada comentario machist…"
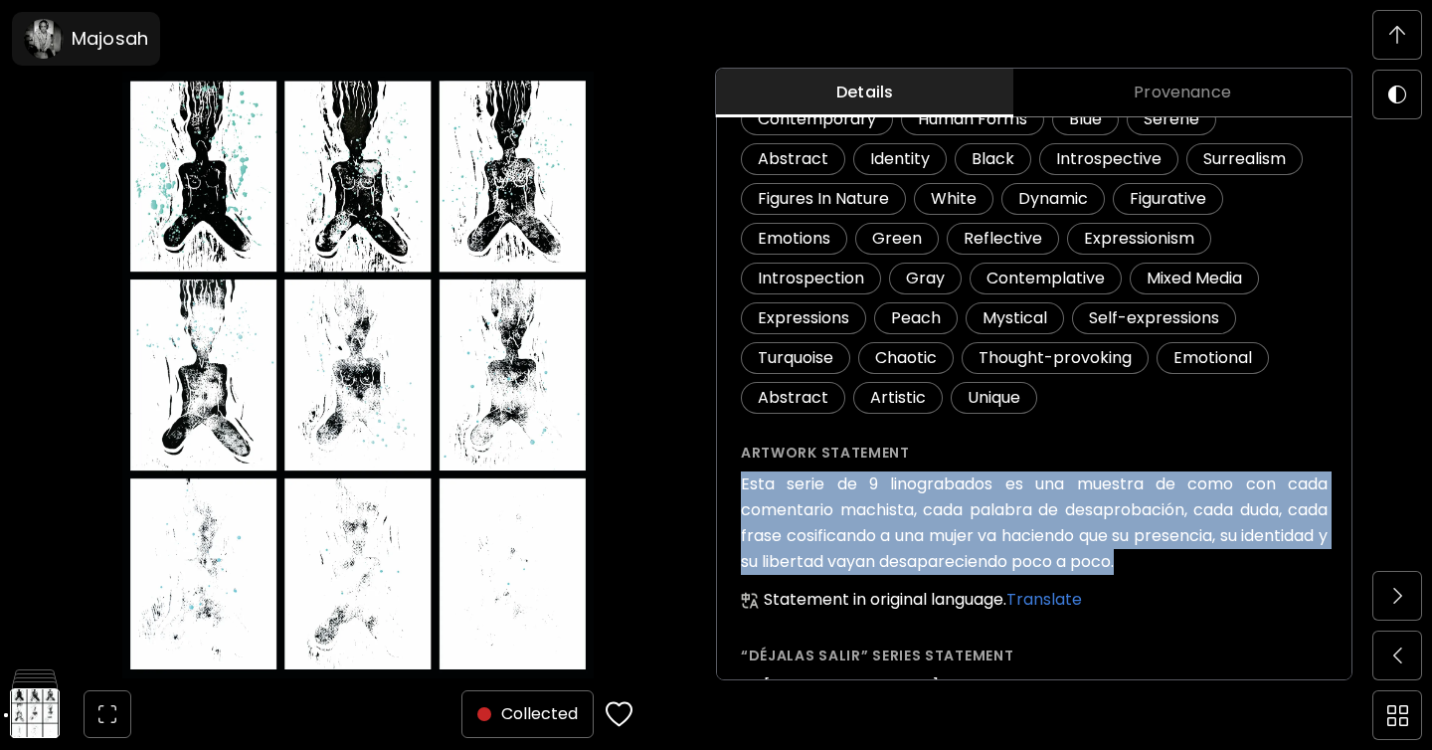
scroll to position [275, 0]
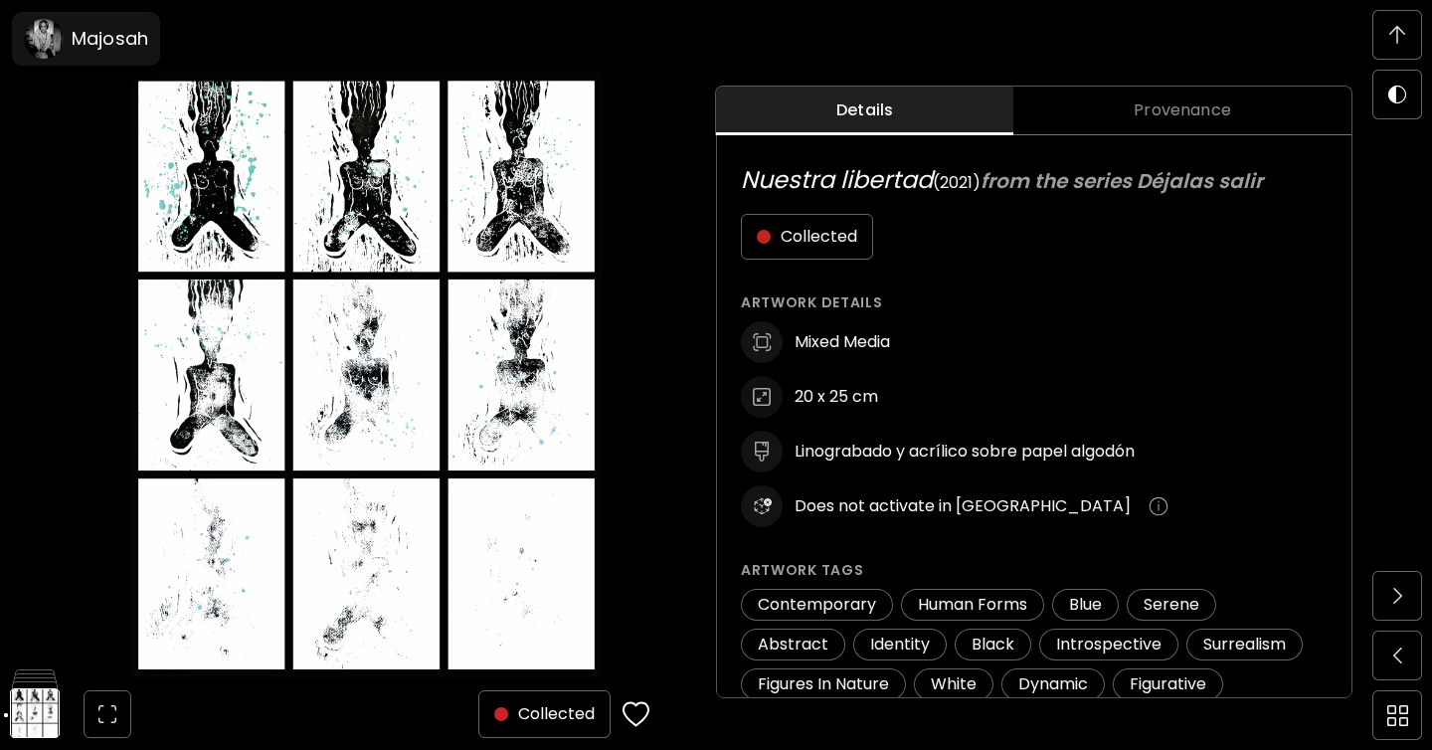
click at [1399, 147] on div "Details Provenance Nuestra libertad ( 2021 ) from the series Déjalas salir Coll…" at bounding box center [1074, 393] width 716 height 750
click at [1398, 44] on span at bounding box center [1397, 35] width 42 height 42
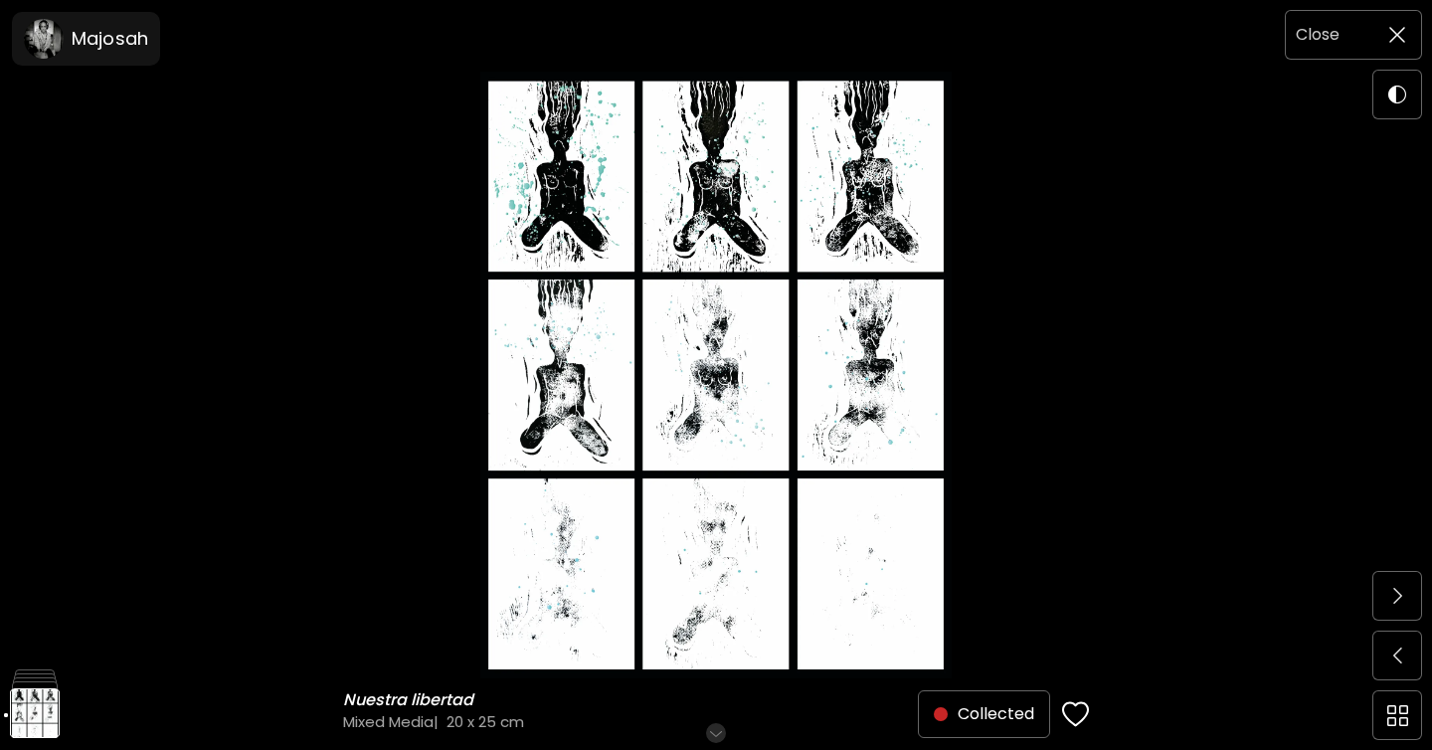
click at [1399, 43] on span at bounding box center [1397, 35] width 42 height 42
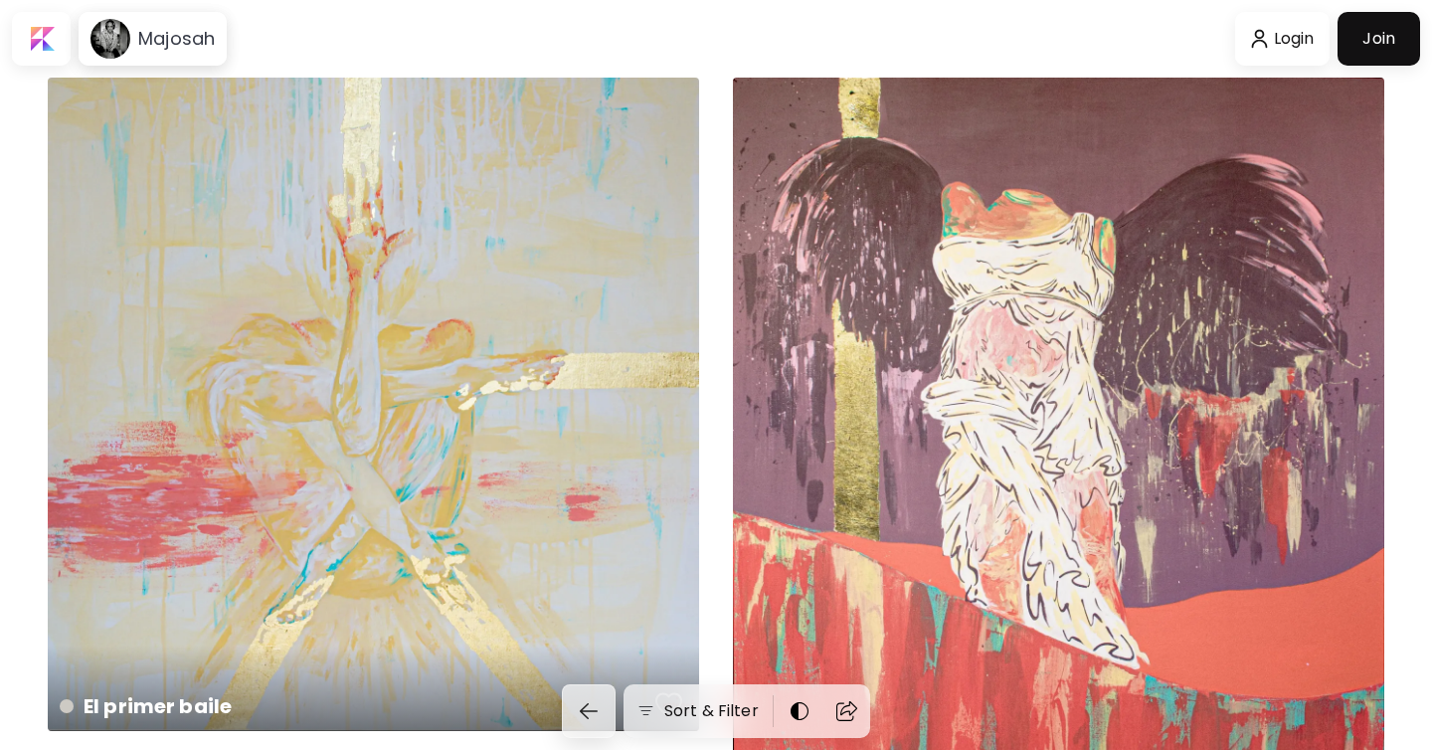
scroll to position [777, 0]
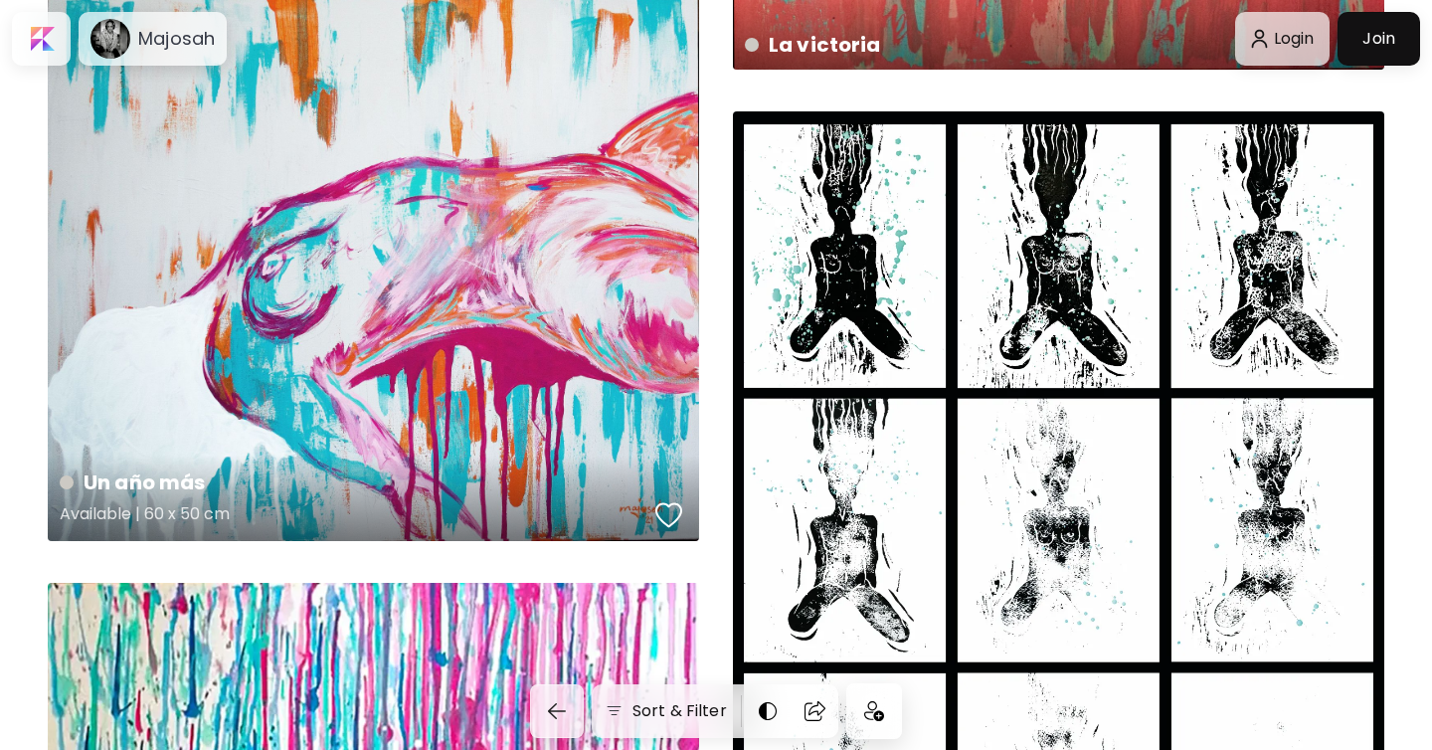
click at [320, 247] on div "Un año más Available | 60 x 50 cm" at bounding box center [373, 268] width 651 height 546
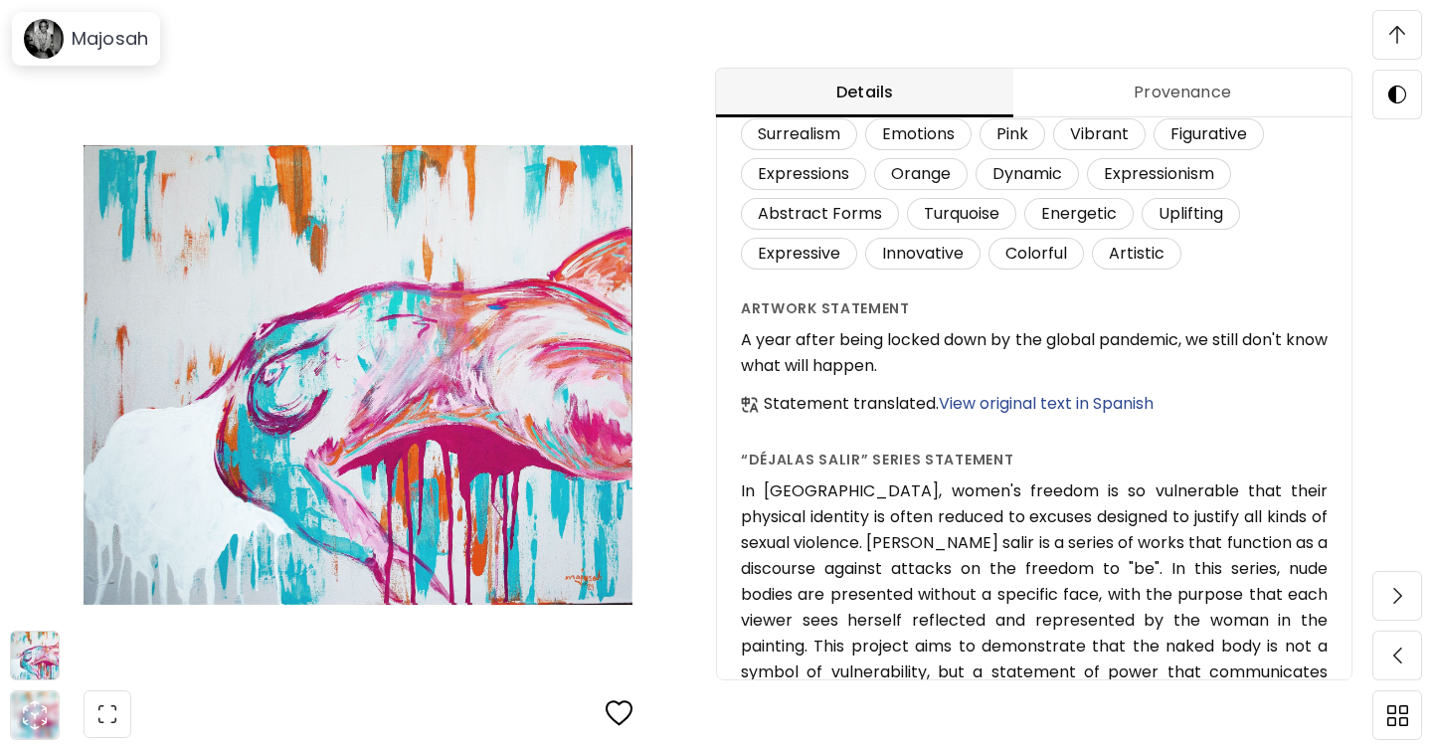
scroll to position [534, 0]
click at [1094, 402] on span "View original text in Spanish" at bounding box center [1045, 405] width 215 height 23
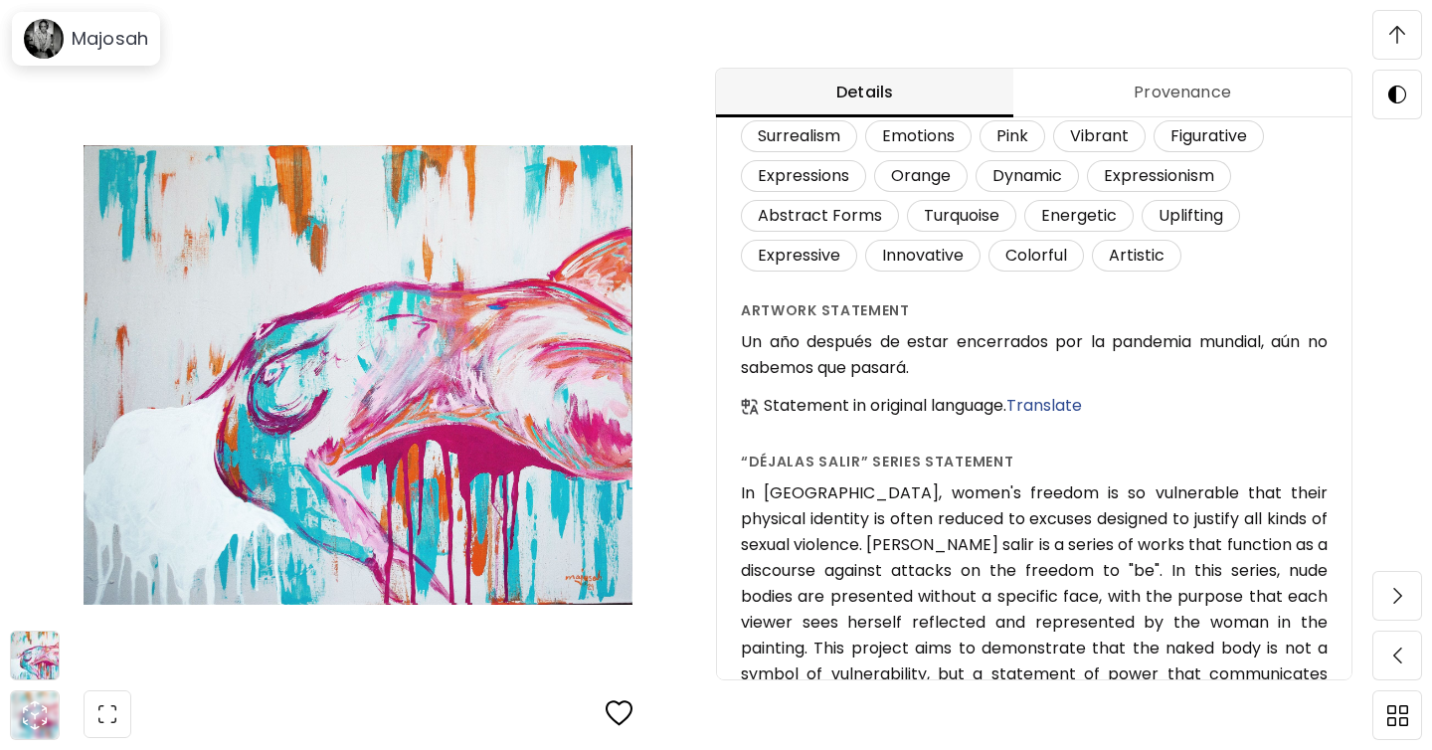
click at [1397, 50] on span at bounding box center [1397, 35] width 42 height 42
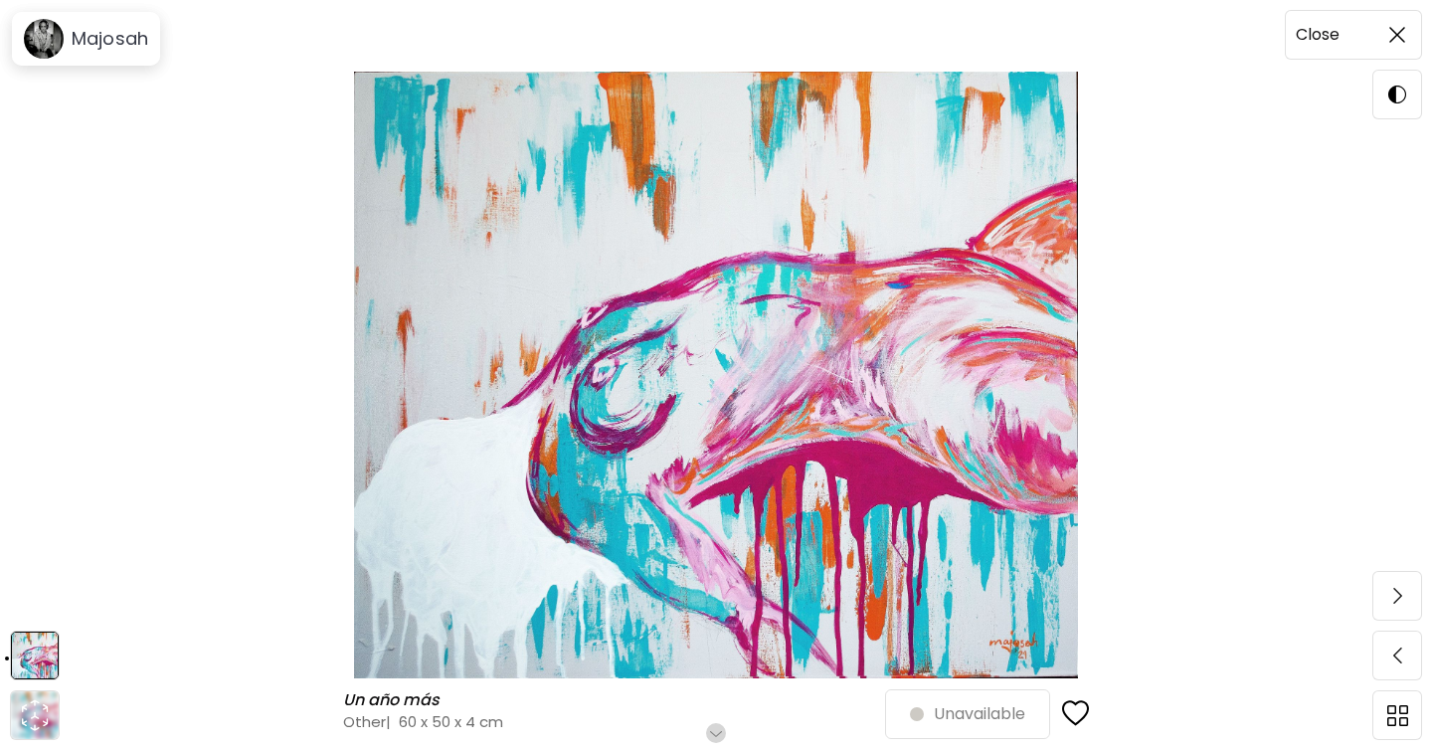
click at [1411, 31] on span at bounding box center [1397, 35] width 42 height 42
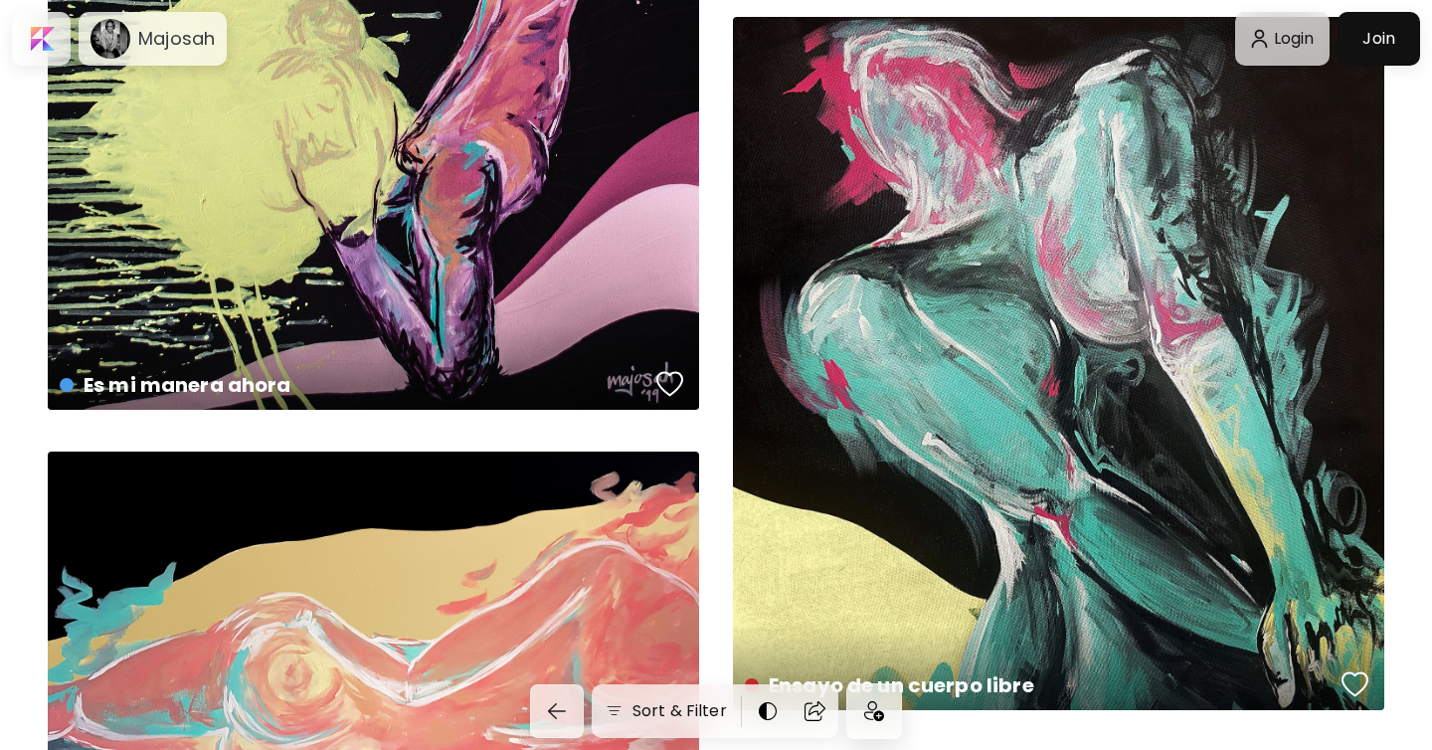
scroll to position [4805, 0]
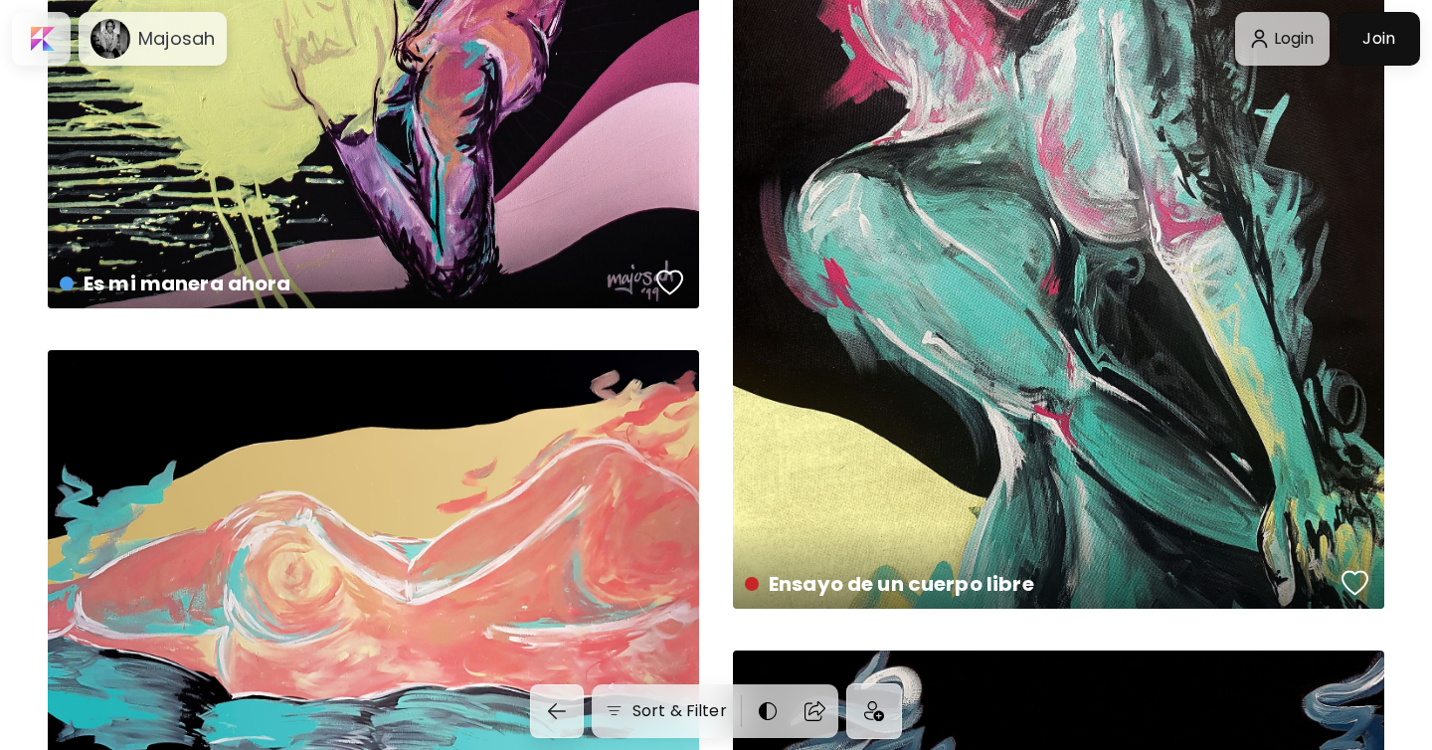
click at [955, 345] on div "Ensayo de un cuerpo libre preview" at bounding box center [1058, 262] width 651 height 693
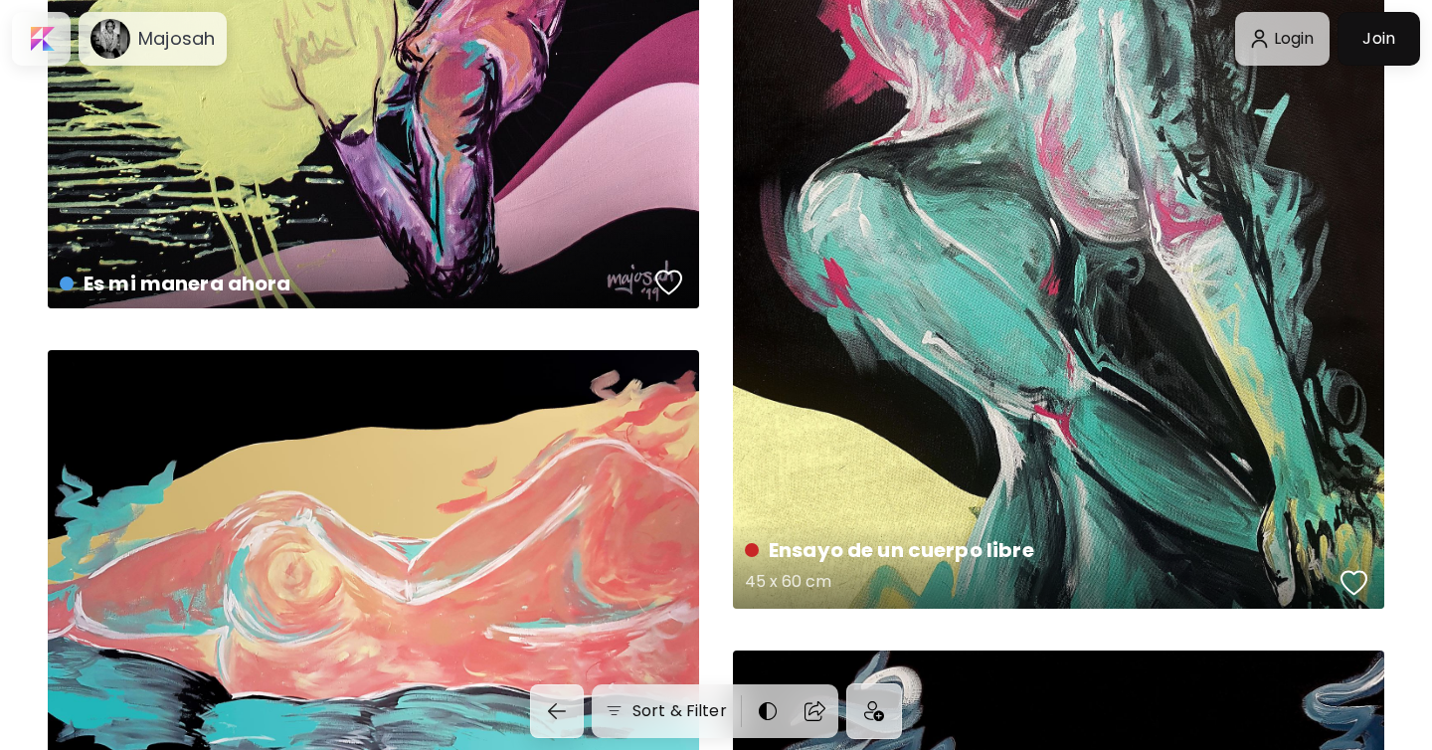
click at [1059, 293] on div "Ensayo de un cuerpo libre 45 x 60 cm" at bounding box center [1058, 262] width 651 height 693
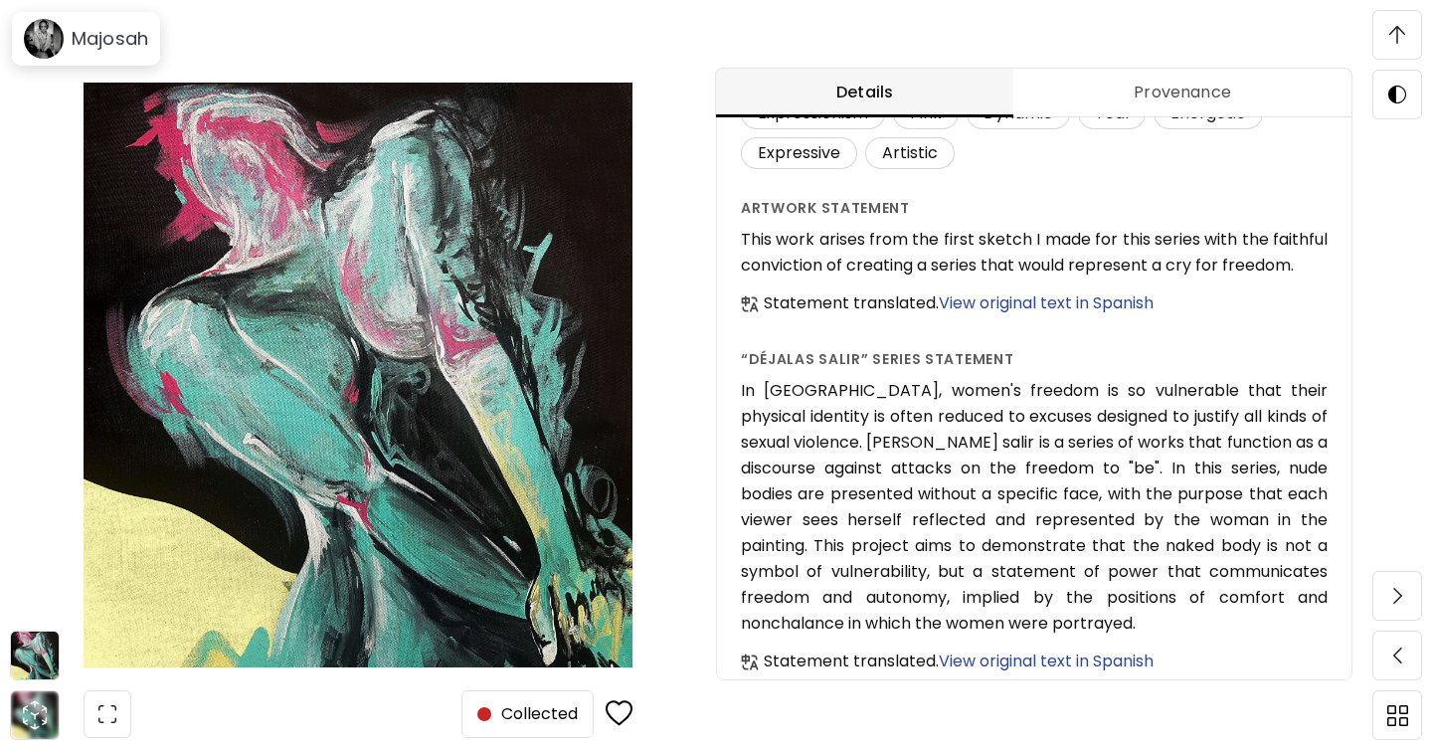
click at [1109, 302] on span "View original text in Spanish" at bounding box center [1045, 302] width 215 height 23
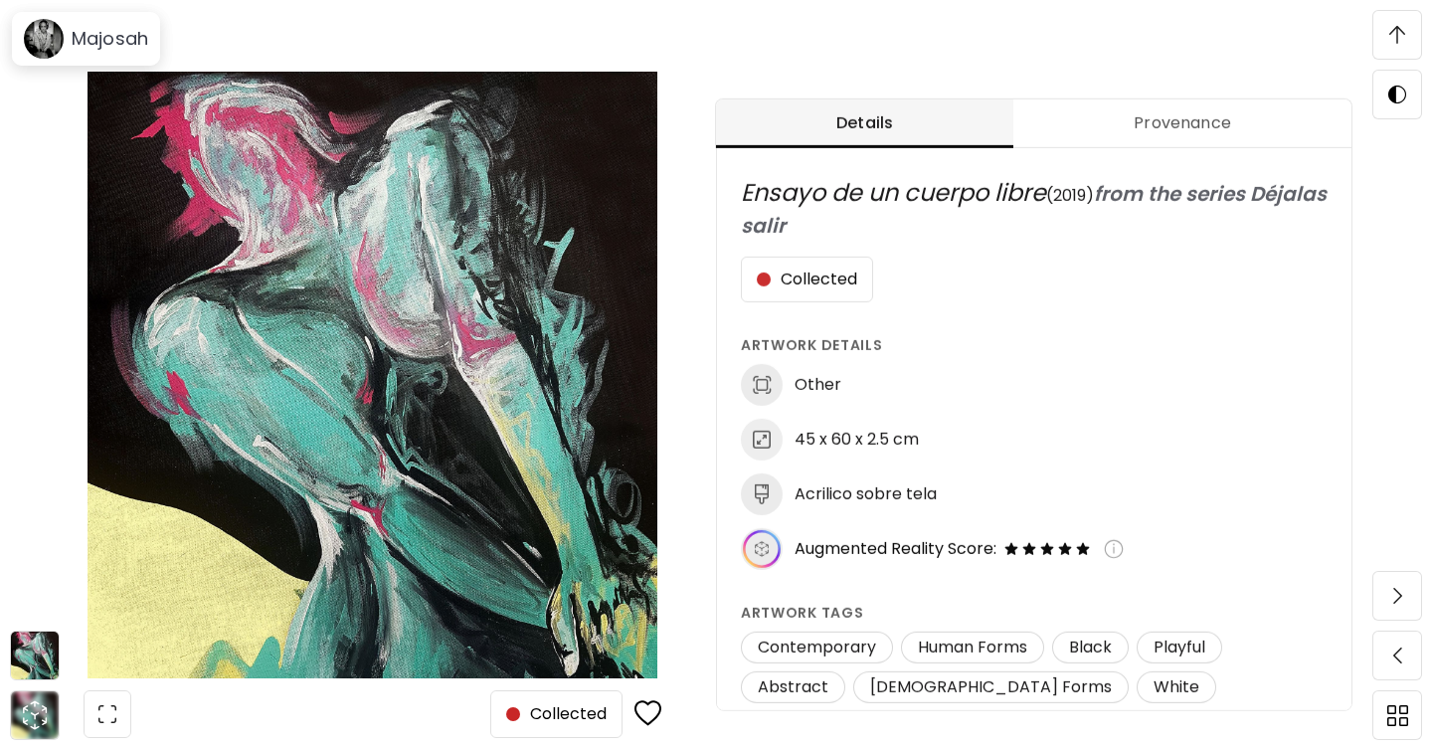
scroll to position [862, 0]
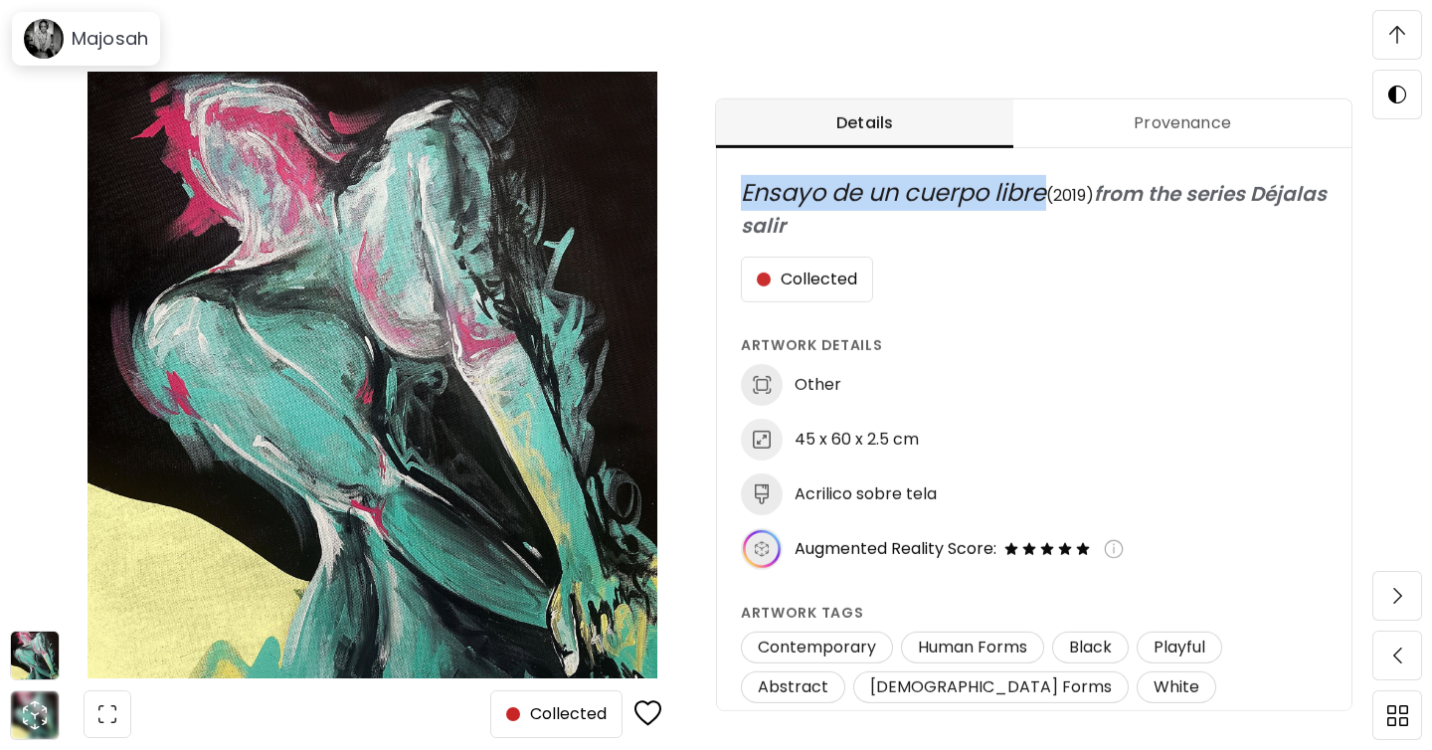
drag, startPoint x: 743, startPoint y: 188, endPoint x: 1046, endPoint y: 194, distance: 303.3
click at [1046, 194] on span "Ensayo de un cuerpo libre" at bounding box center [893, 192] width 305 height 33
copy span "Ensayo de un cuerpo libre"
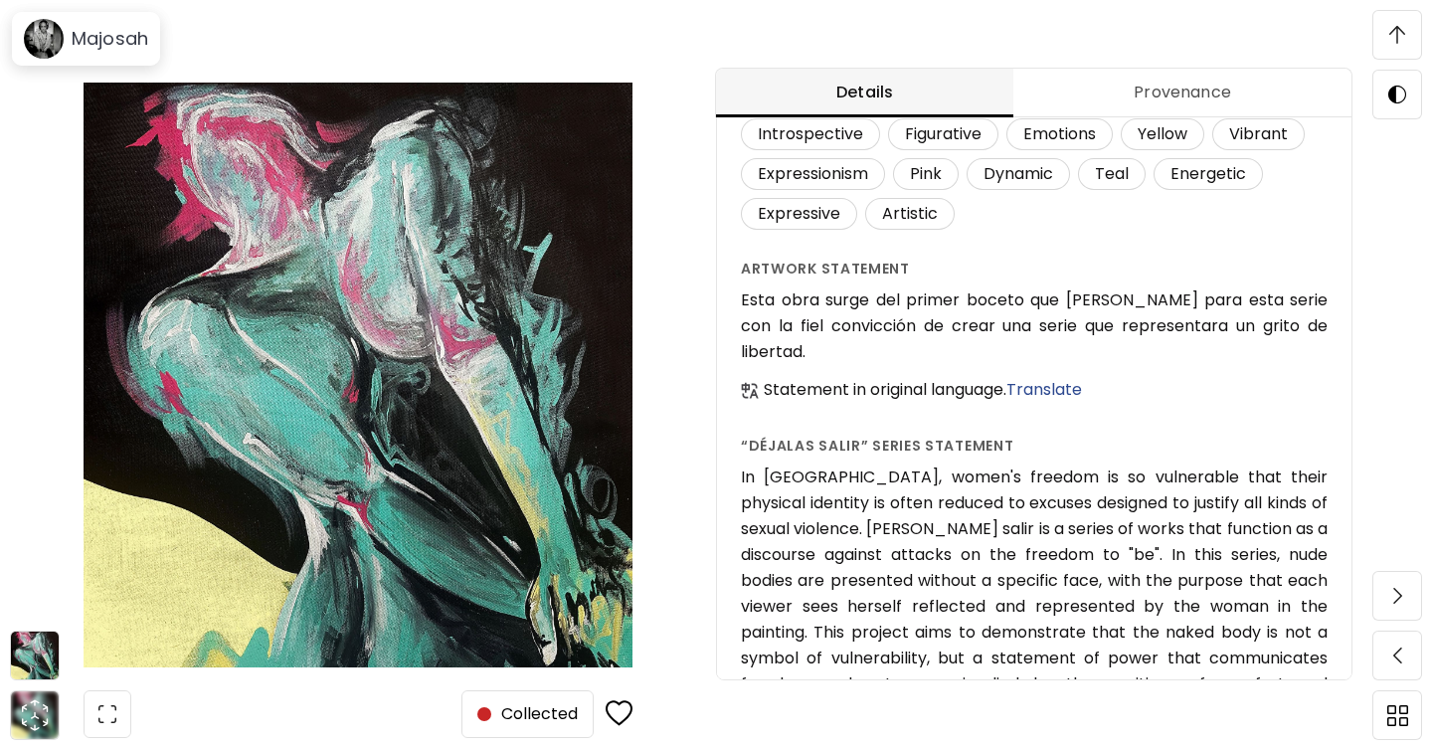
scroll to position [614, 0]
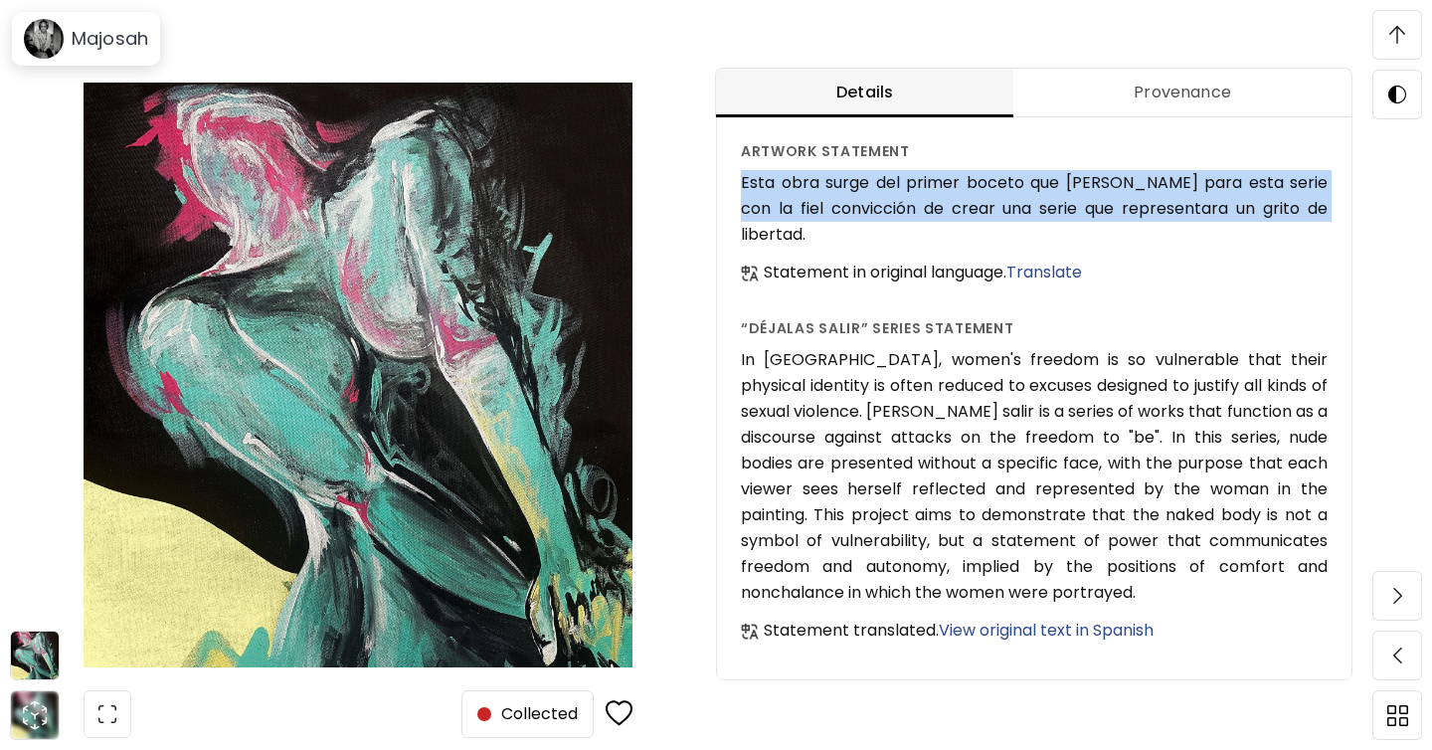
drag, startPoint x: 742, startPoint y: 183, endPoint x: 1304, endPoint y: 209, distance: 563.3
click at [1304, 209] on h6 "Esta obra surge del primer boceto que [PERSON_NAME] para esta serie con la fiel…" at bounding box center [1034, 209] width 587 height 78
copy h6 "Esta obra surge del primer boceto que [PERSON_NAME] para esta serie con la fiel…"
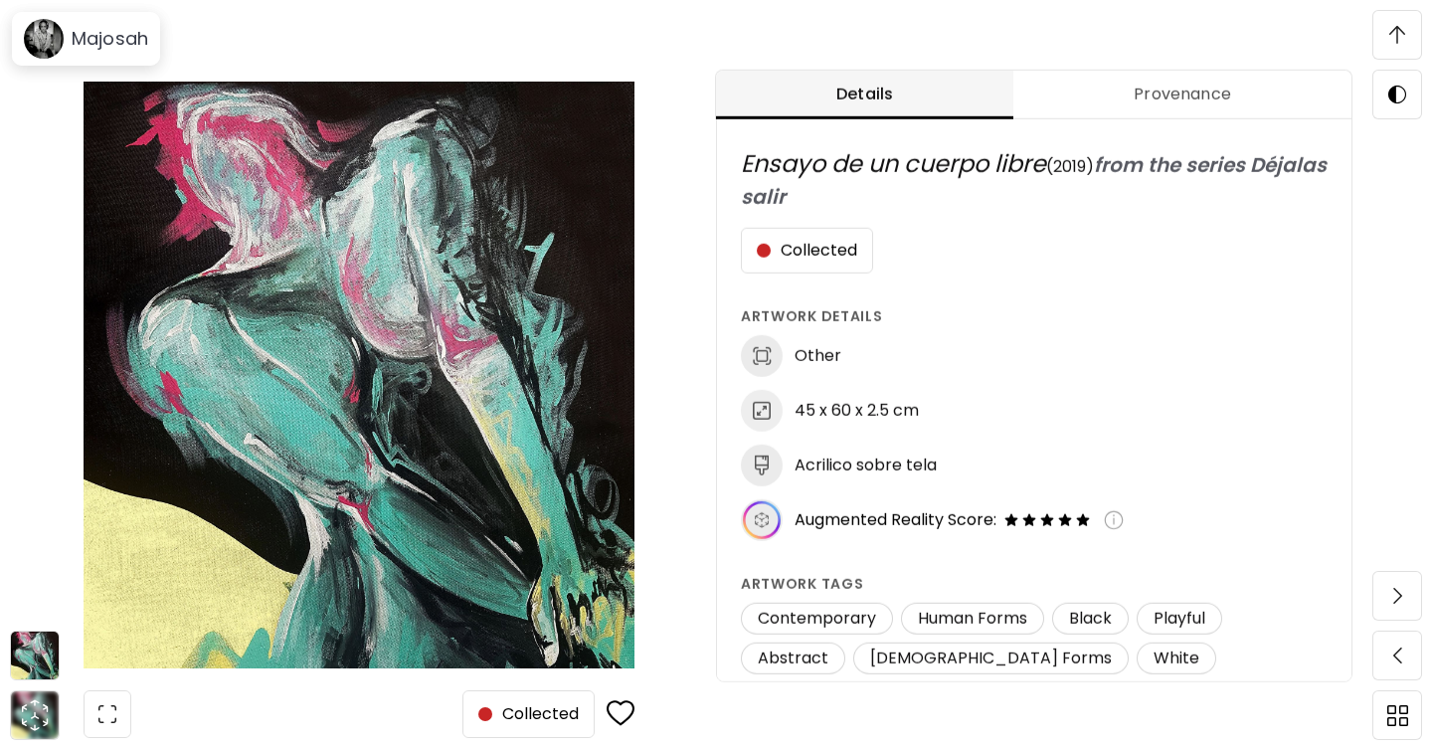
scroll to position [1001, 0]
click at [1401, 30] on img at bounding box center [1397, 35] width 16 height 18
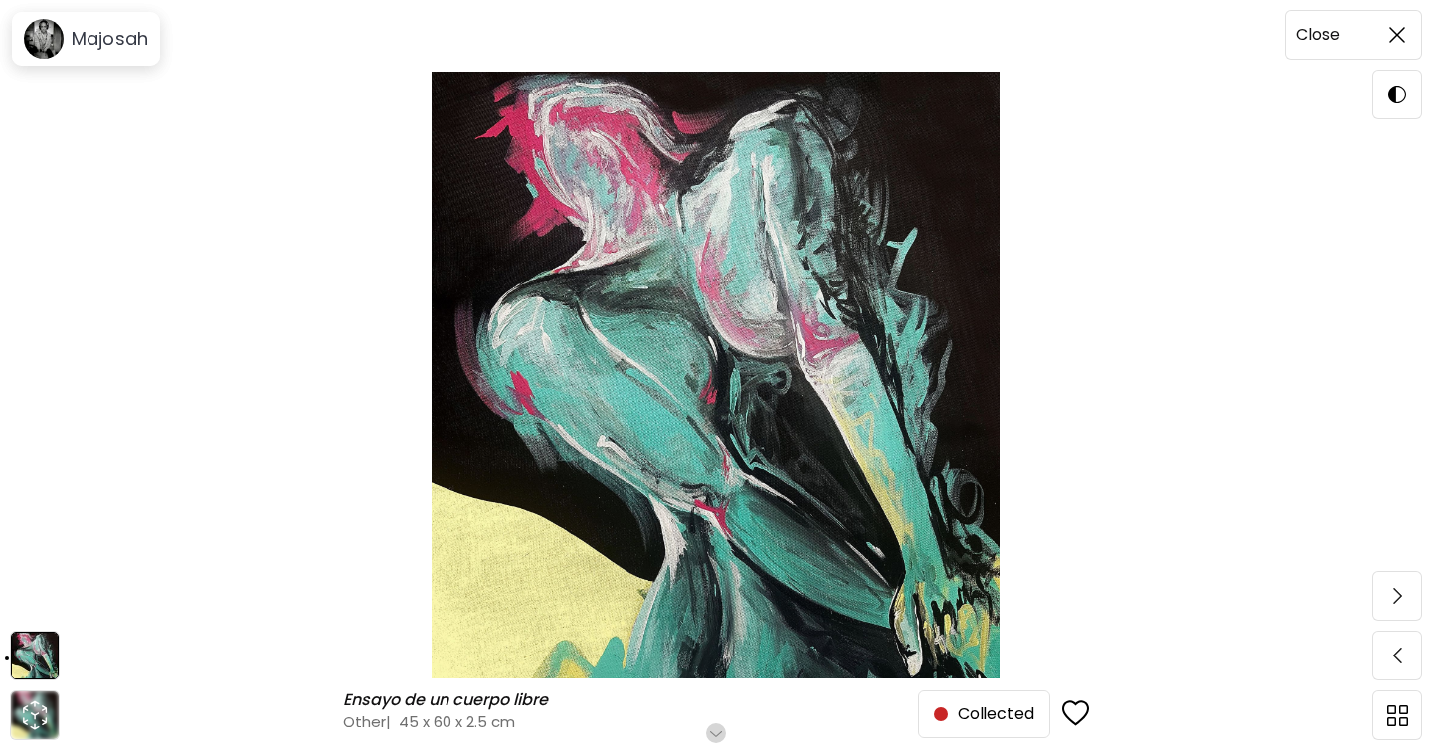
scroll to position [0, 0]
click at [1401, 34] on img at bounding box center [1397, 35] width 16 height 16
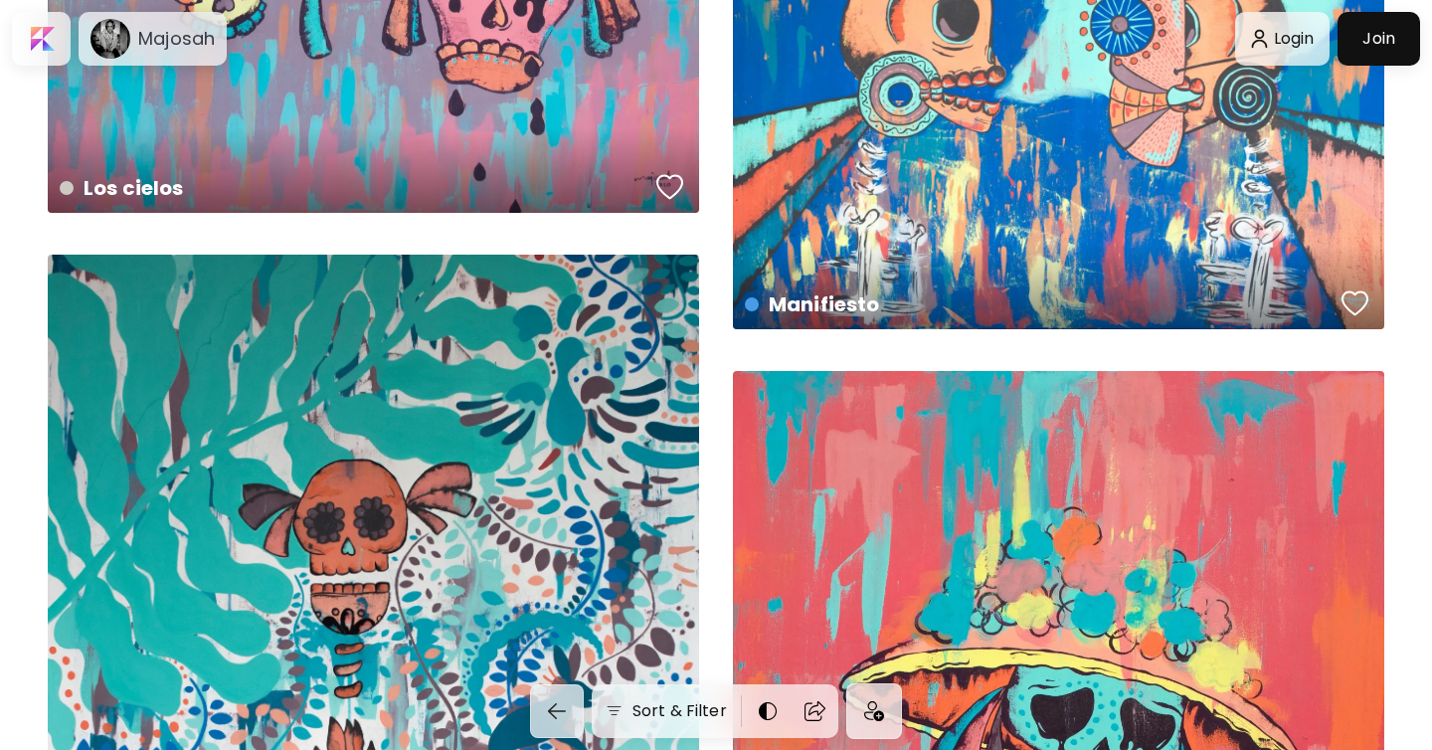
scroll to position [6393, 0]
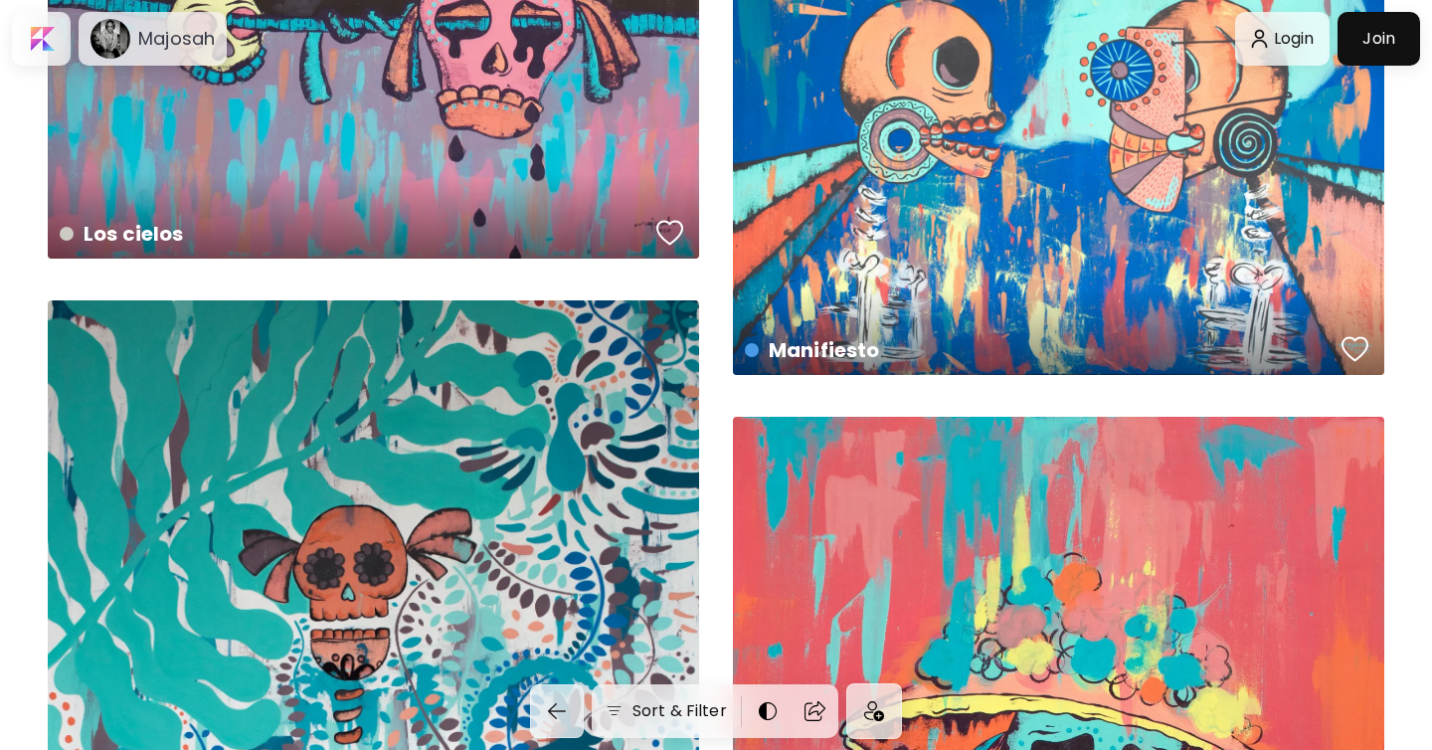
click at [1055, 221] on div "Manifiesto preview" at bounding box center [1058, 130] width 651 height 489
click at [1055, 221] on div "Manifiesto US$ 1,155 | 80 x 60 cm" at bounding box center [1058, 130] width 651 height 489
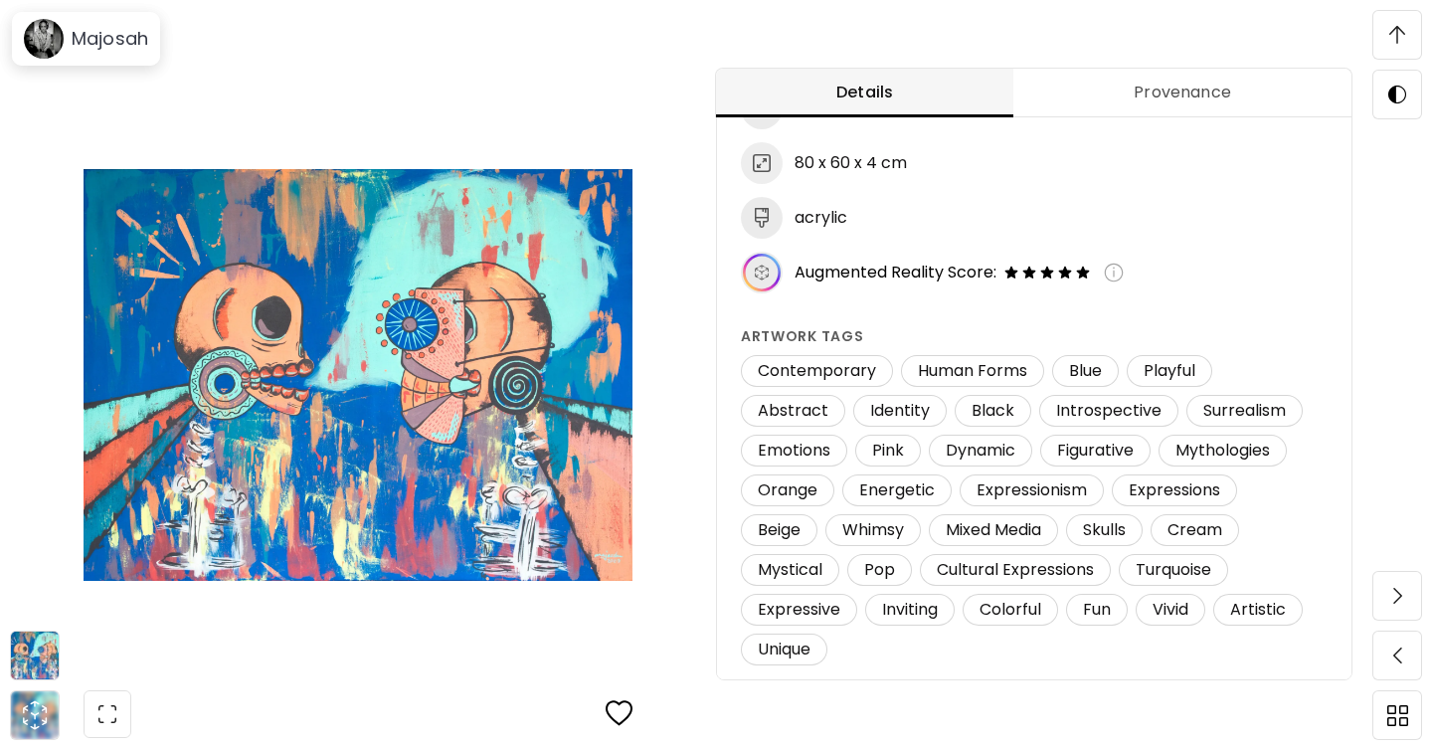
scroll to position [1177, 0]
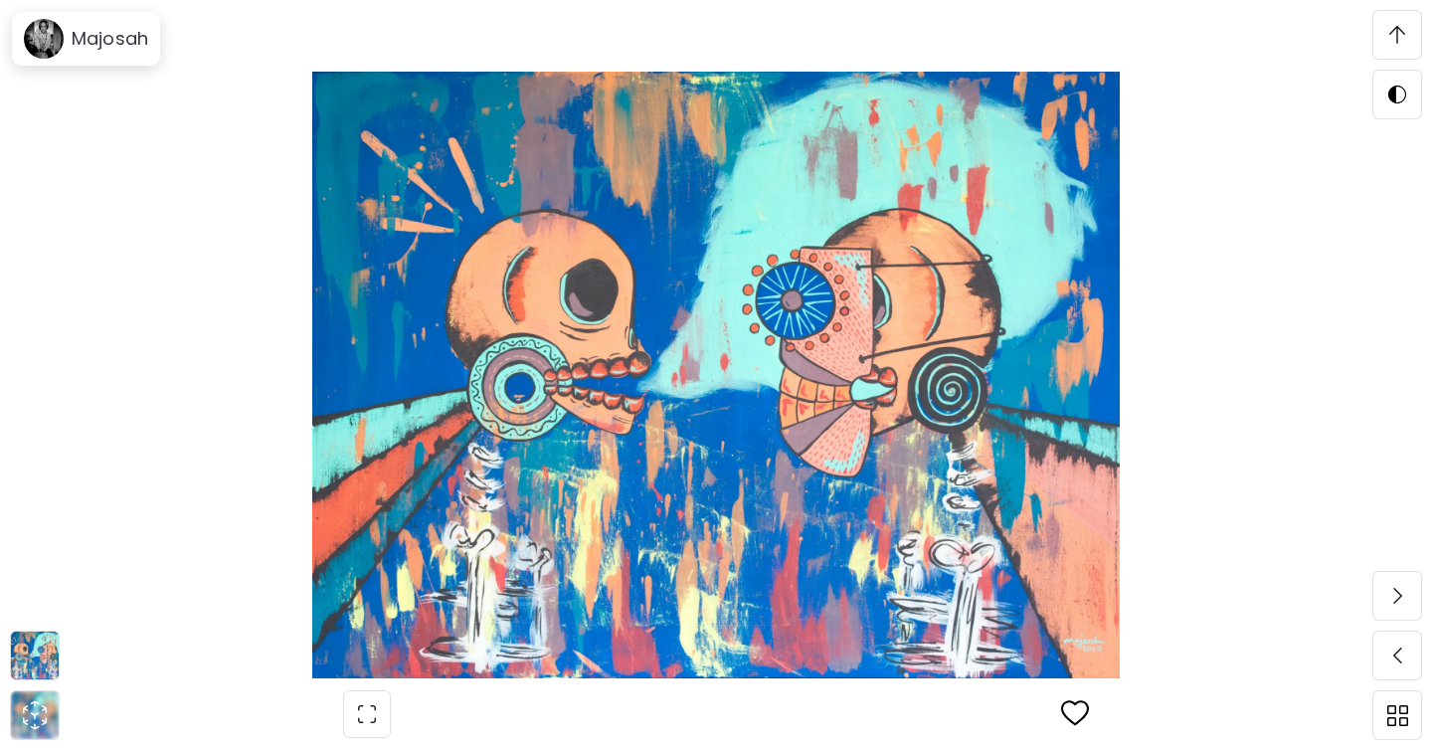
click at [1075, 647] on div "View the augmented reality experience, download Art Universe AR ." at bounding box center [716, 375] width 1264 height 606
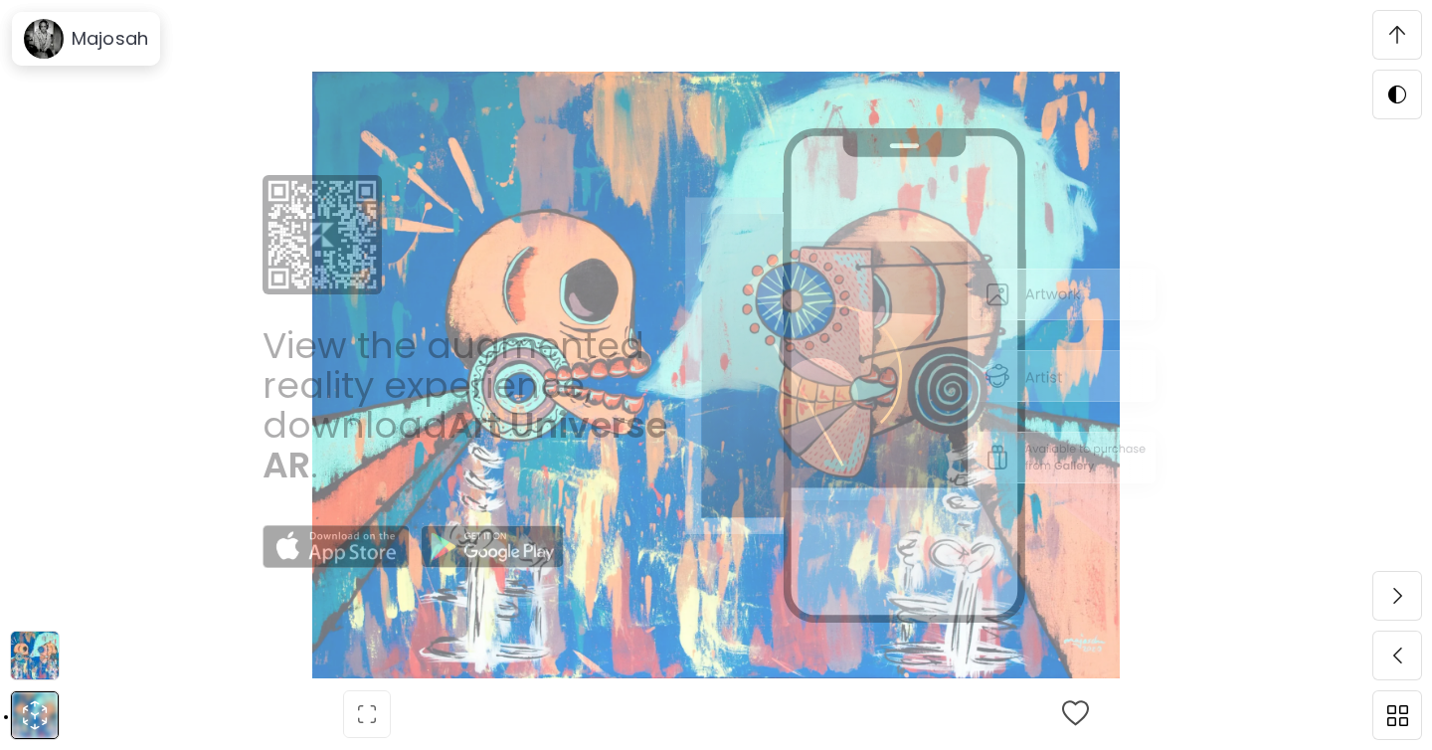
scroll to position [3581, 0]
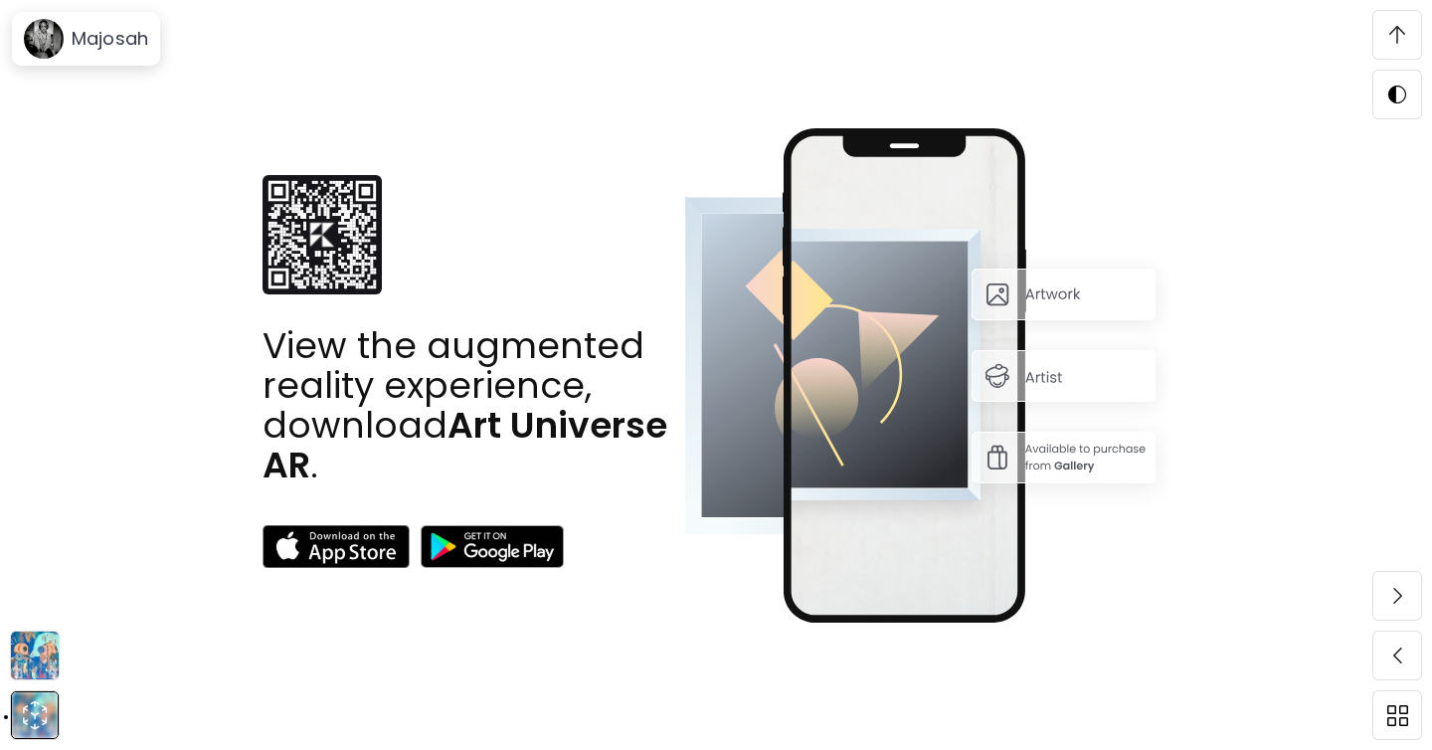
click at [198, 450] on div "View the augmented reality experience, download Art Universe AR ." at bounding box center [716, 375] width 1264 height 606
click at [35, 659] on img at bounding box center [35, 655] width 48 height 48
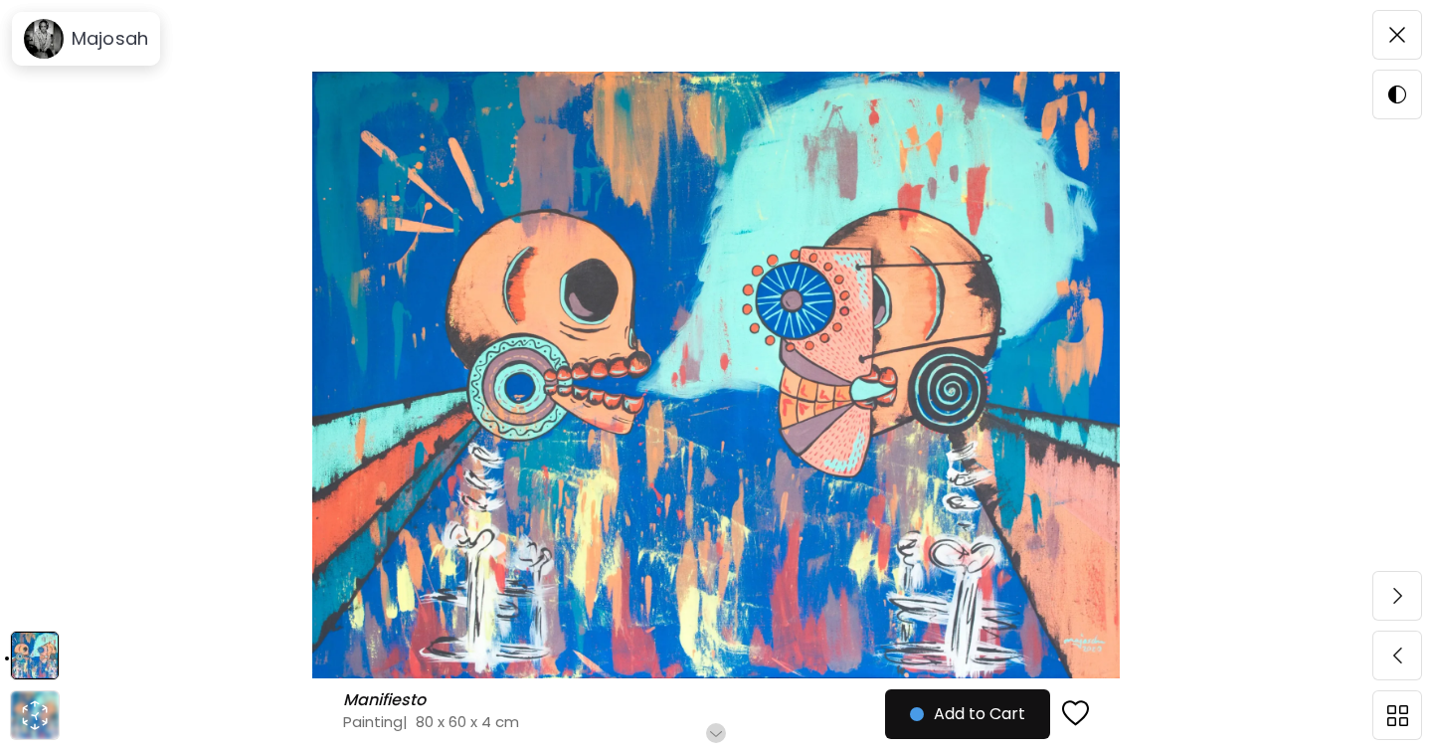
click at [1092, 660] on img at bounding box center [716, 375] width 1264 height 606
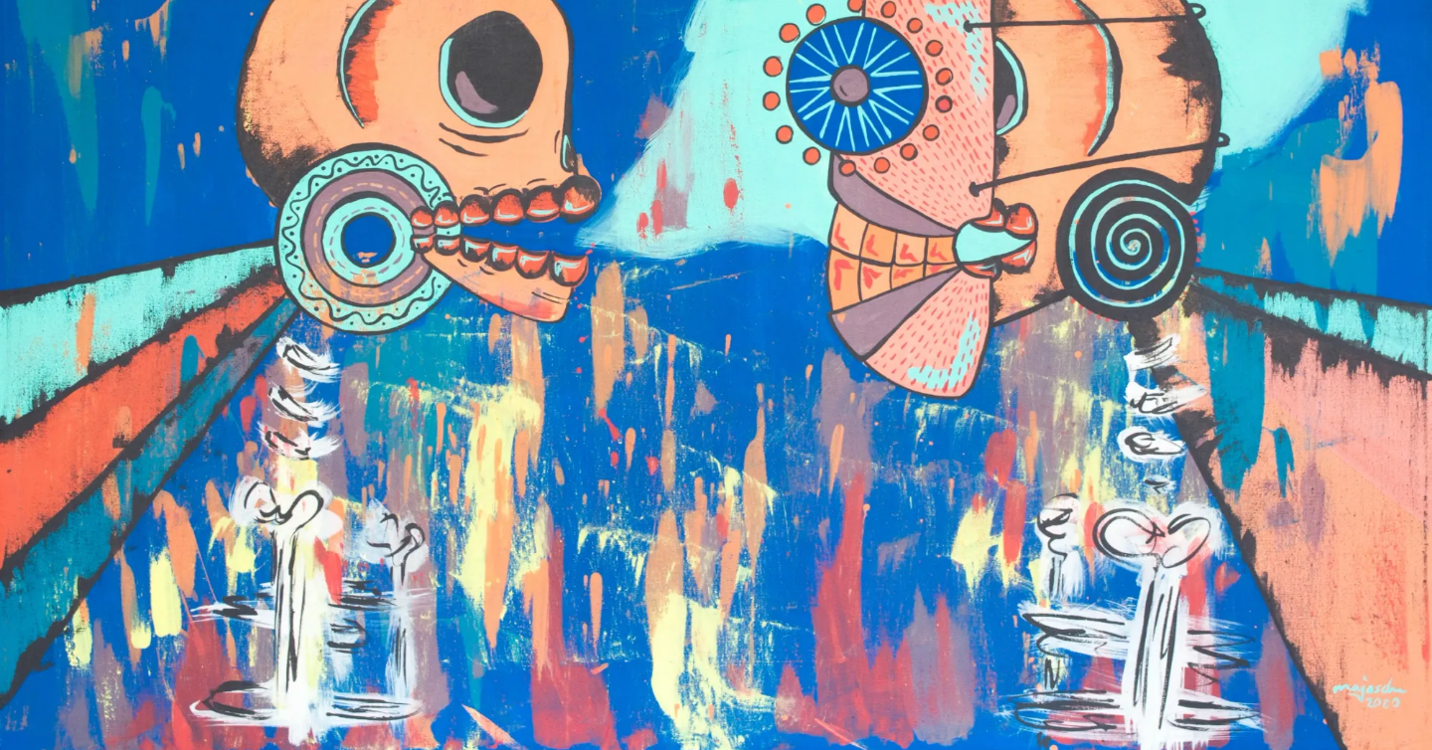
scroll to position [325, 0]
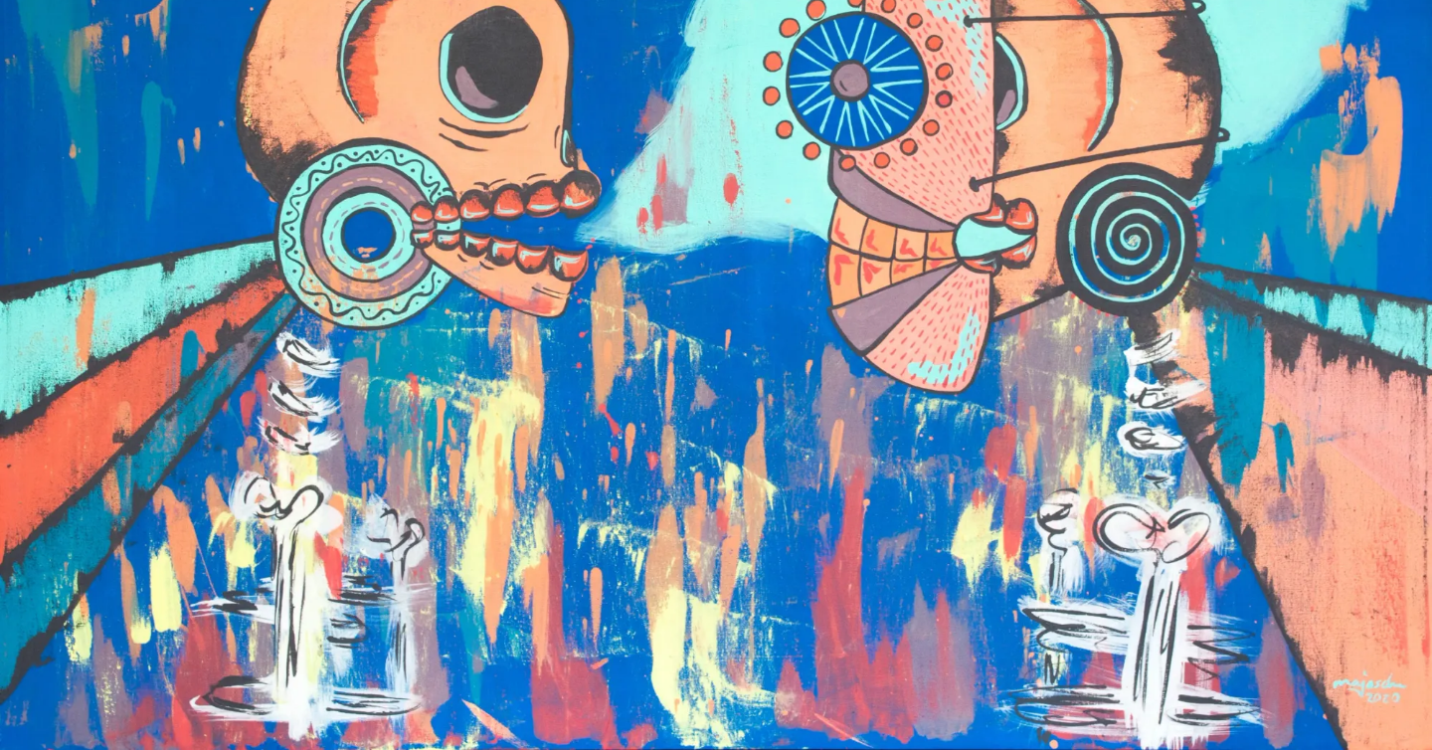
click at [1105, 360] on img at bounding box center [716, 212] width 1432 height 1075
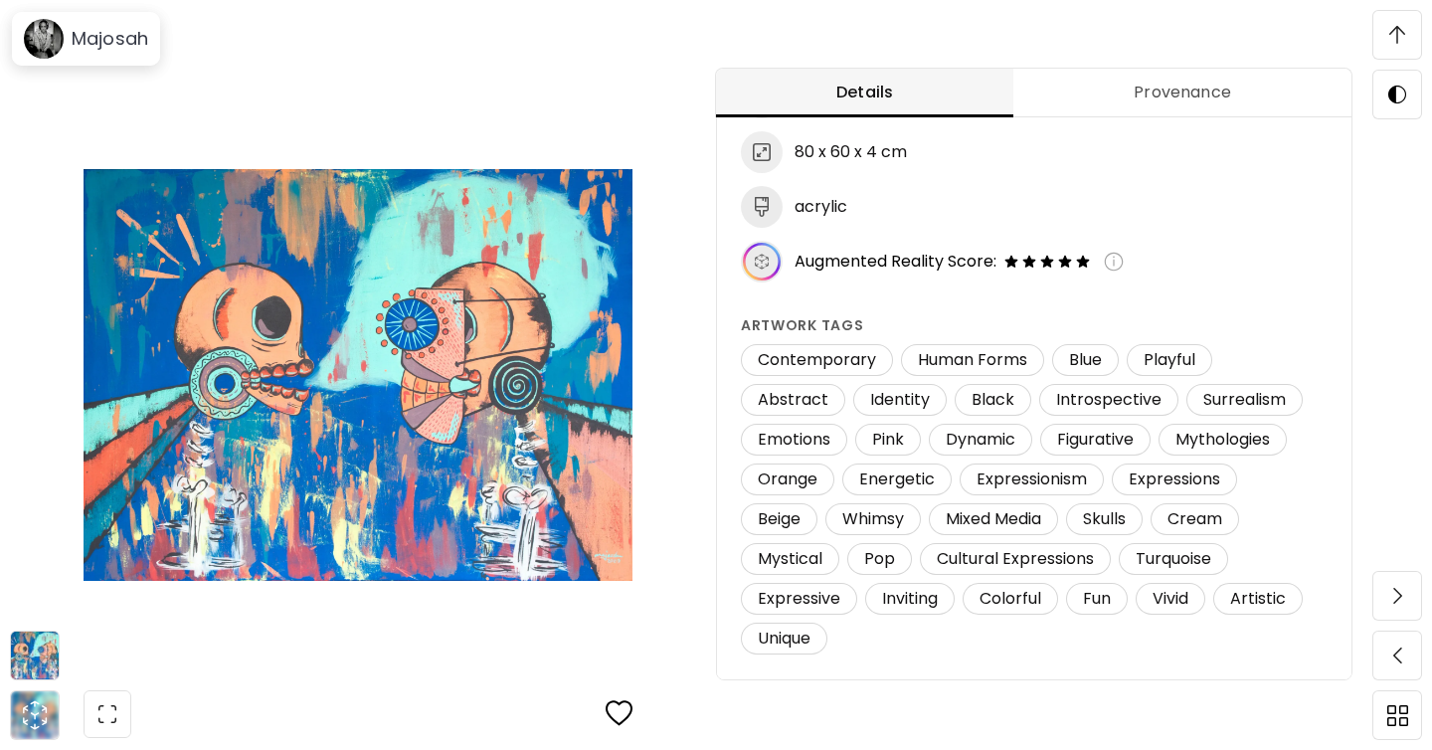
scroll to position [528, 0]
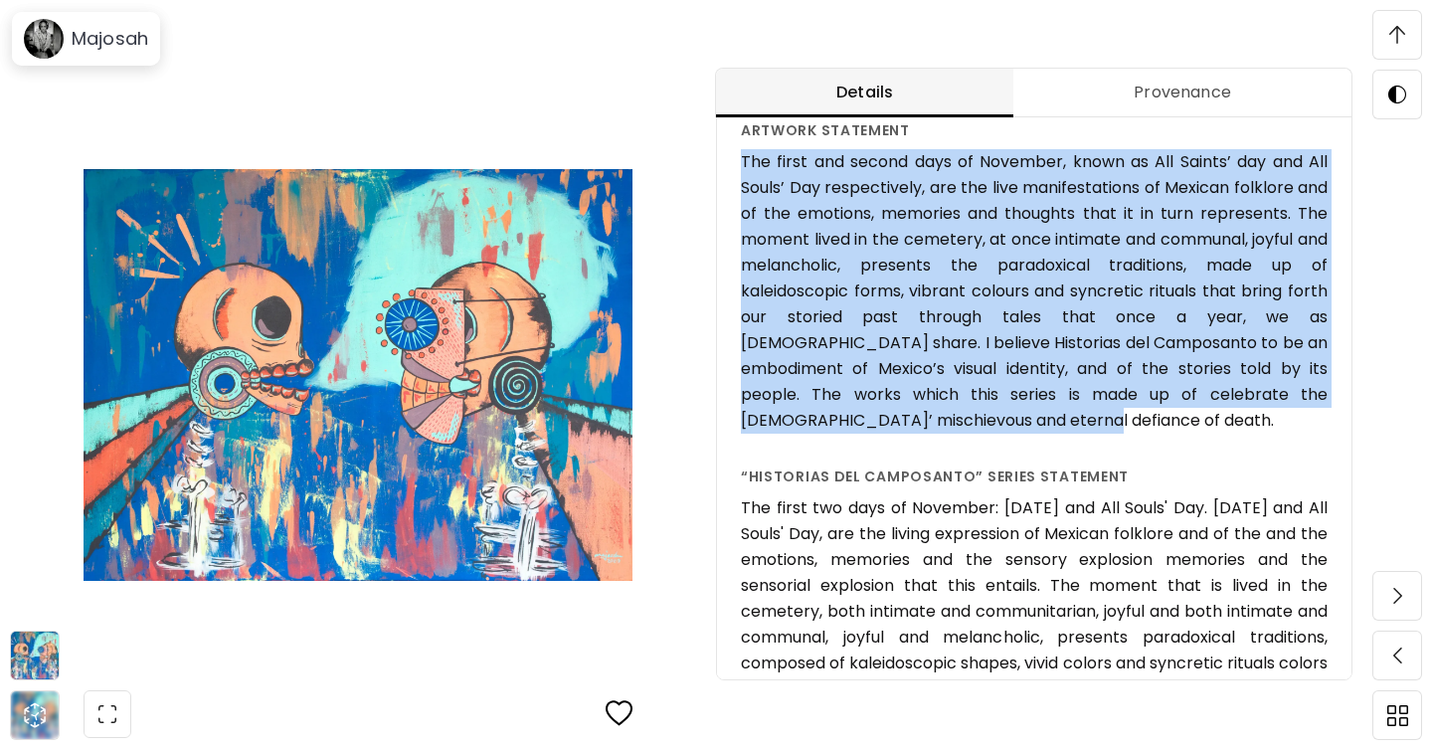
drag, startPoint x: 742, startPoint y: 163, endPoint x: 910, endPoint y: 418, distance: 304.9
click at [910, 418] on h6 "The first and second days of November, known as All Saints’ day and All Souls’ …" at bounding box center [1034, 291] width 587 height 284
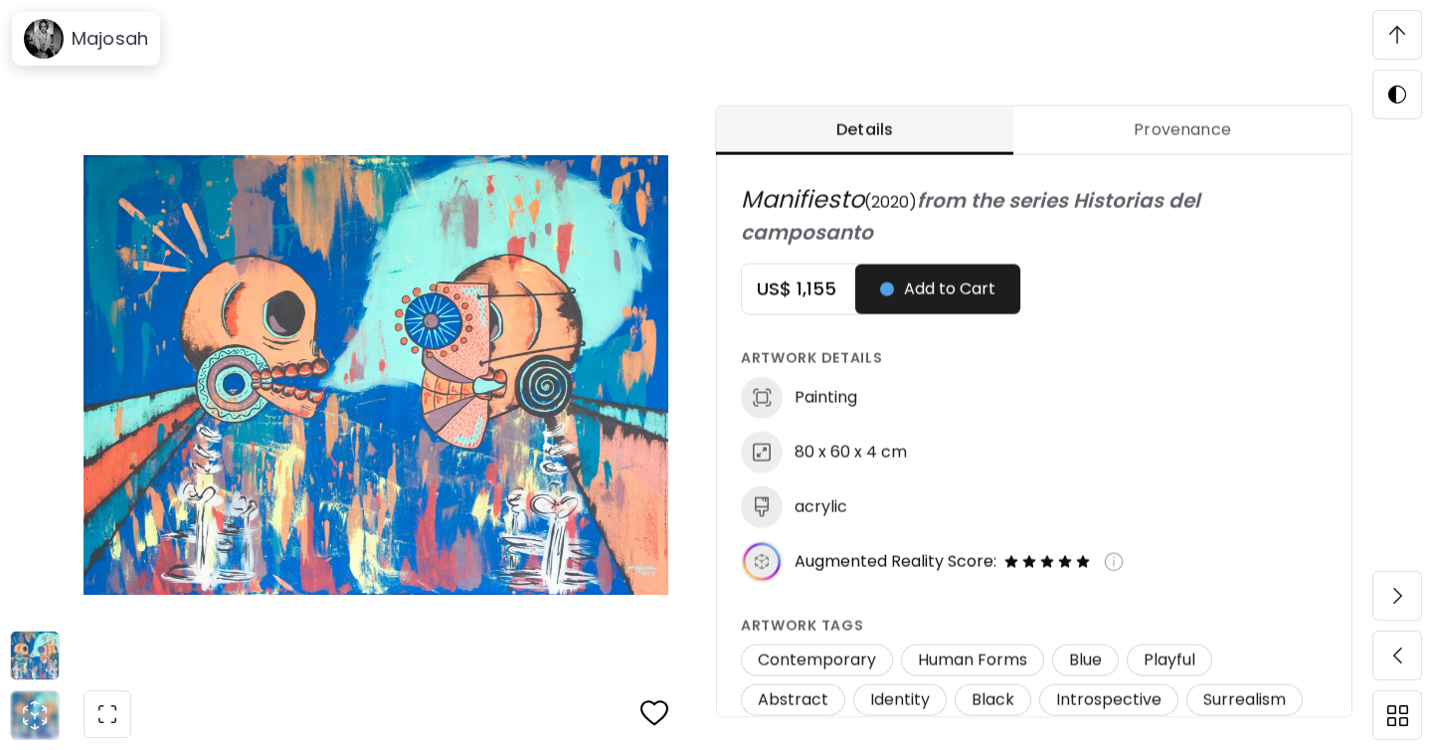
scroll to position [841, 0]
click at [1407, 30] on span at bounding box center [1397, 35] width 42 height 42
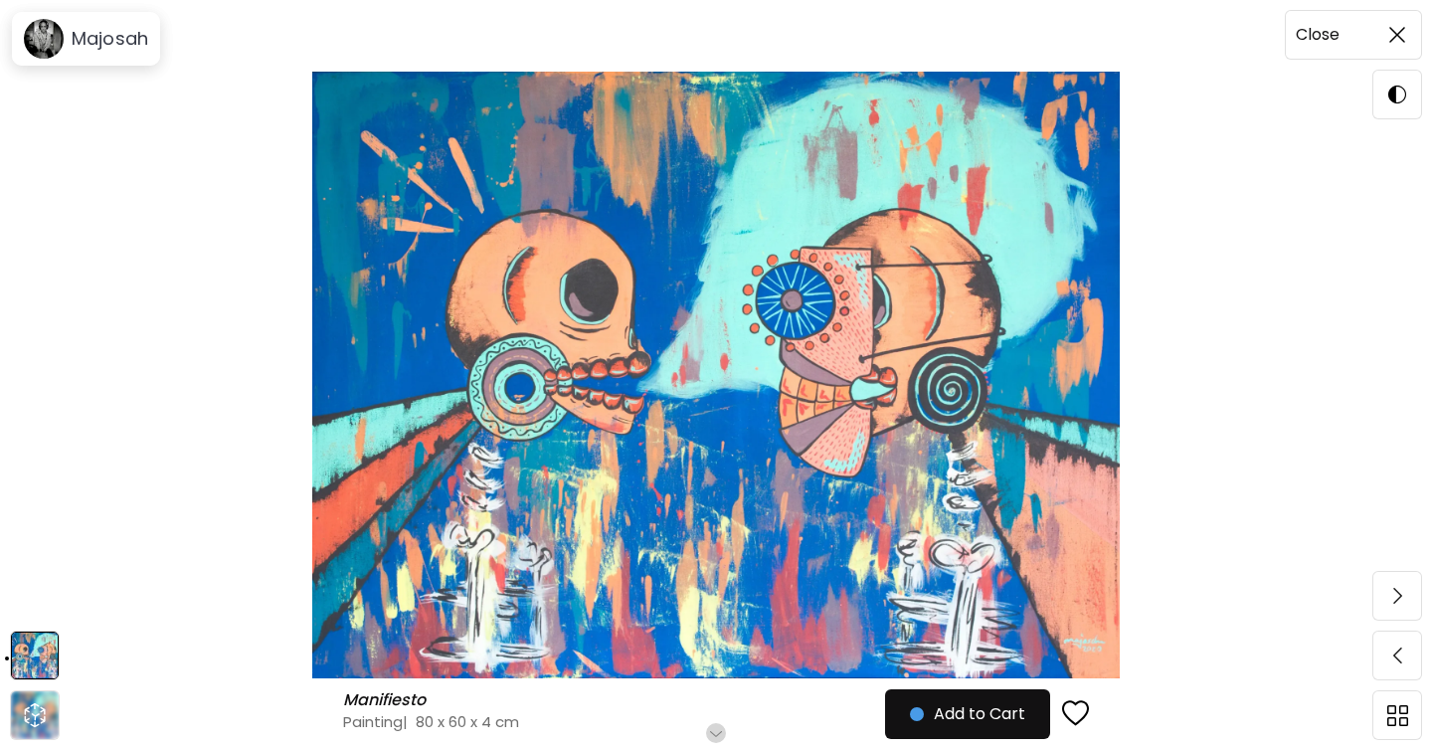
click at [1396, 29] on img at bounding box center [1397, 35] width 16 height 16
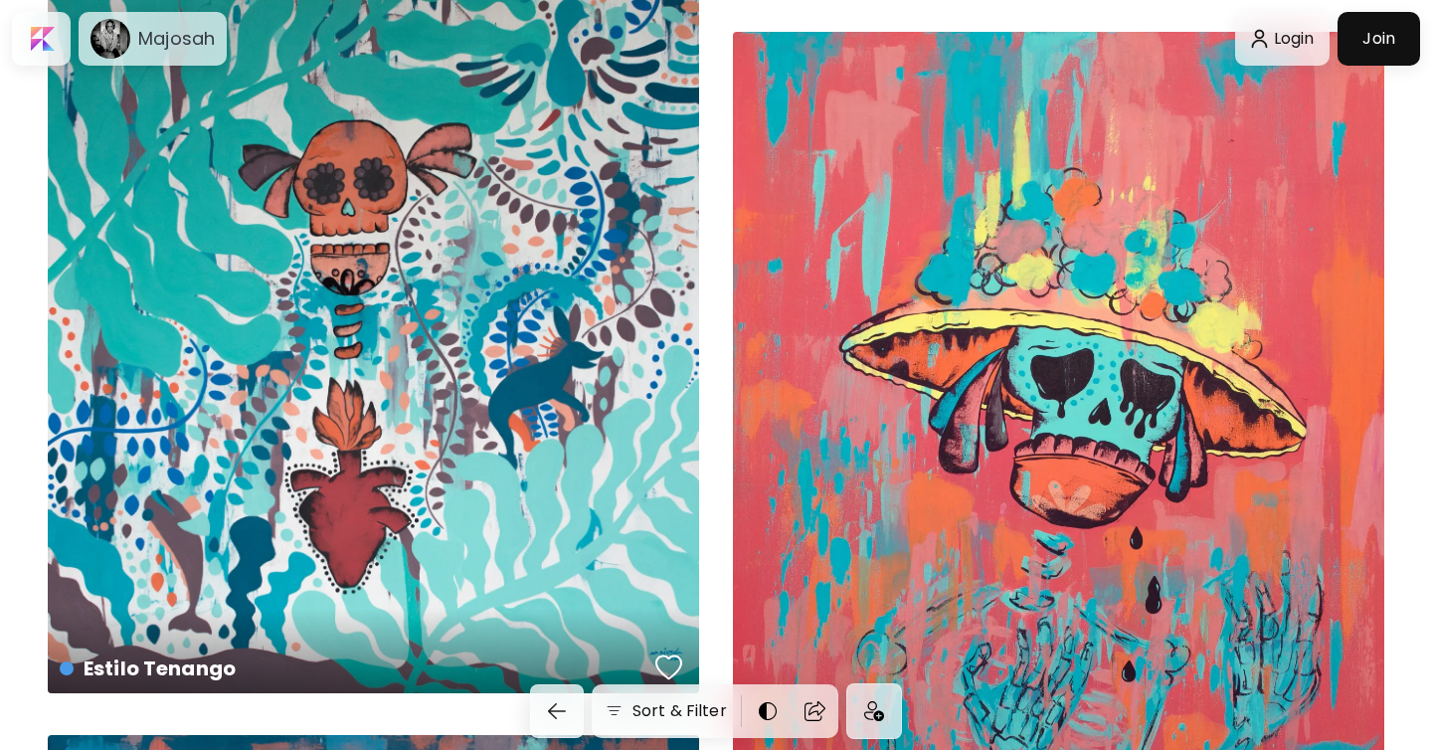
scroll to position [6972, 0]
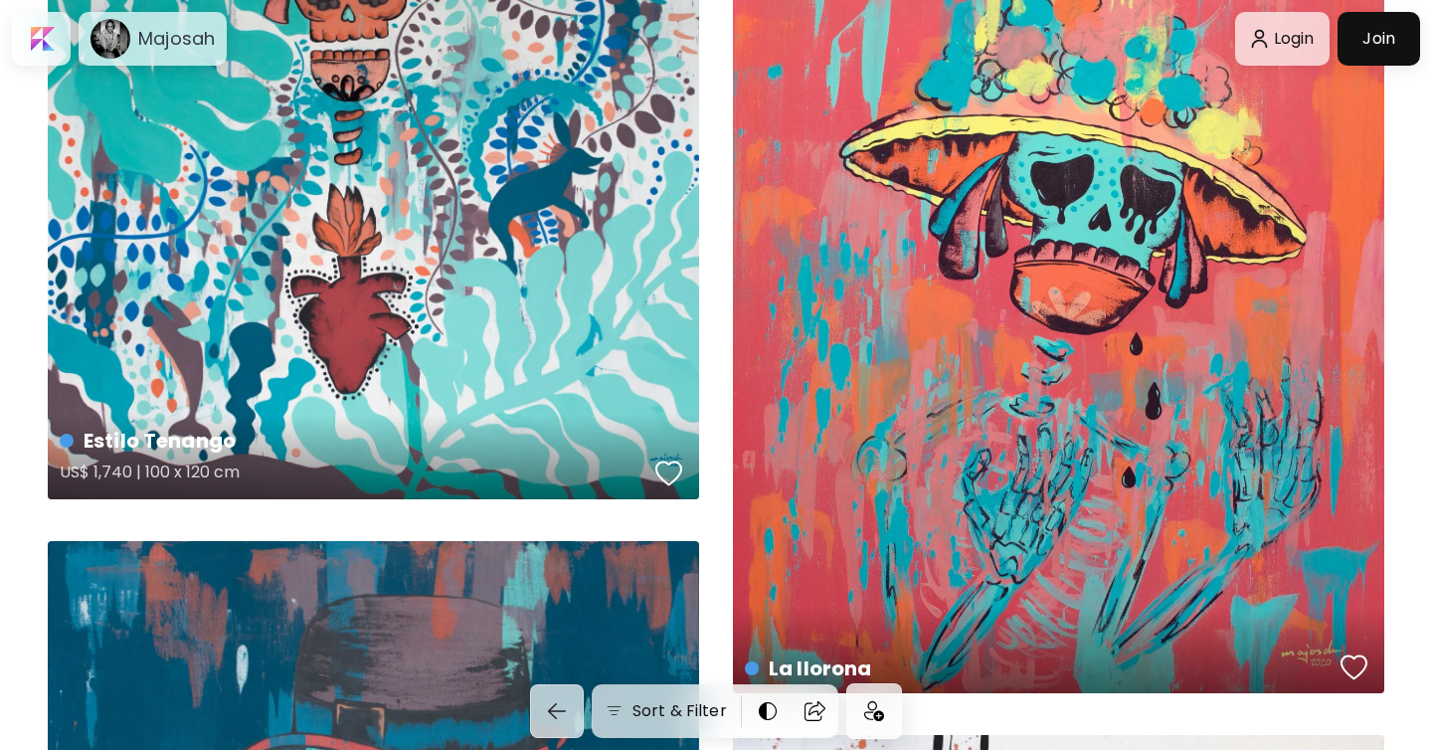
click at [323, 221] on div "Estilo Tenango US$ 1,740 | 100 x 120 cm" at bounding box center [373, 110] width 651 height 777
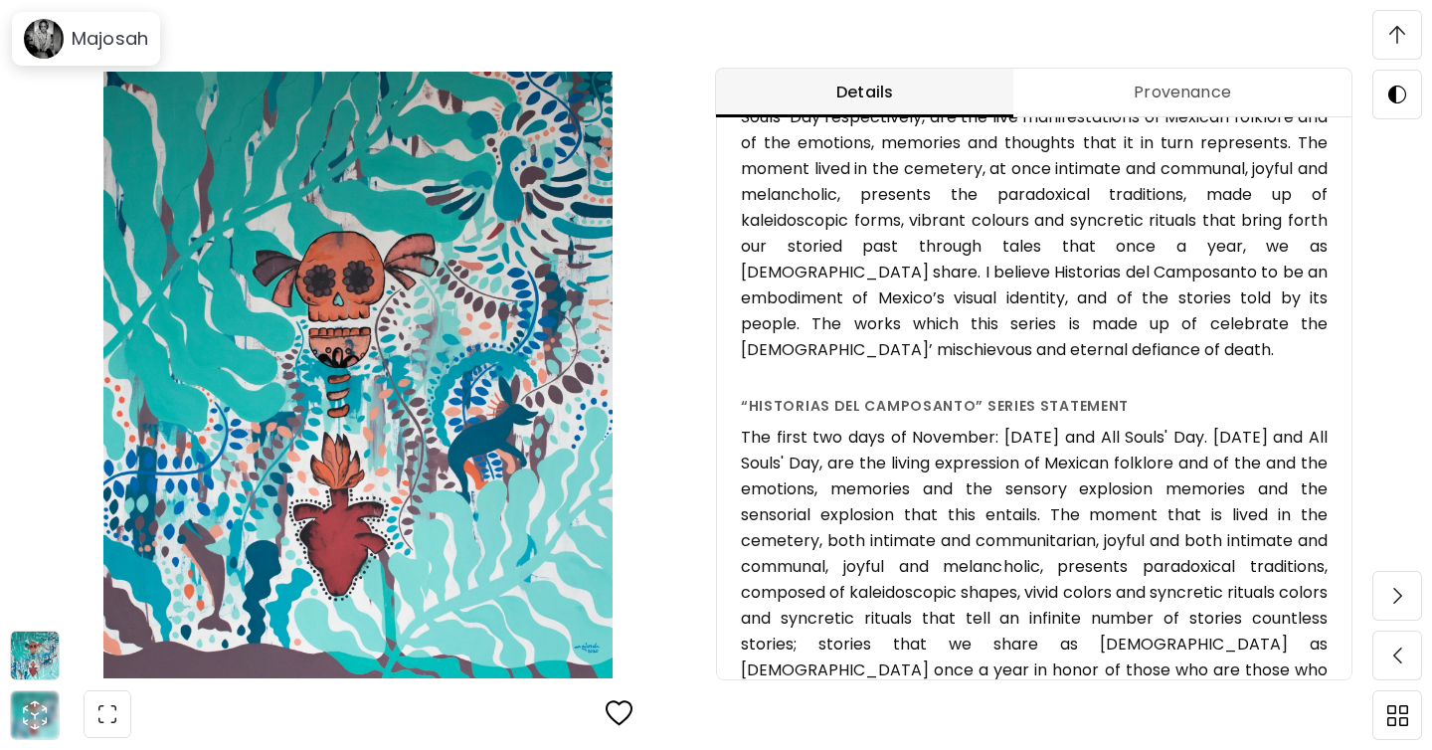
scroll to position [873, 0]
